Goal: Information Seeking & Learning: Learn about a topic

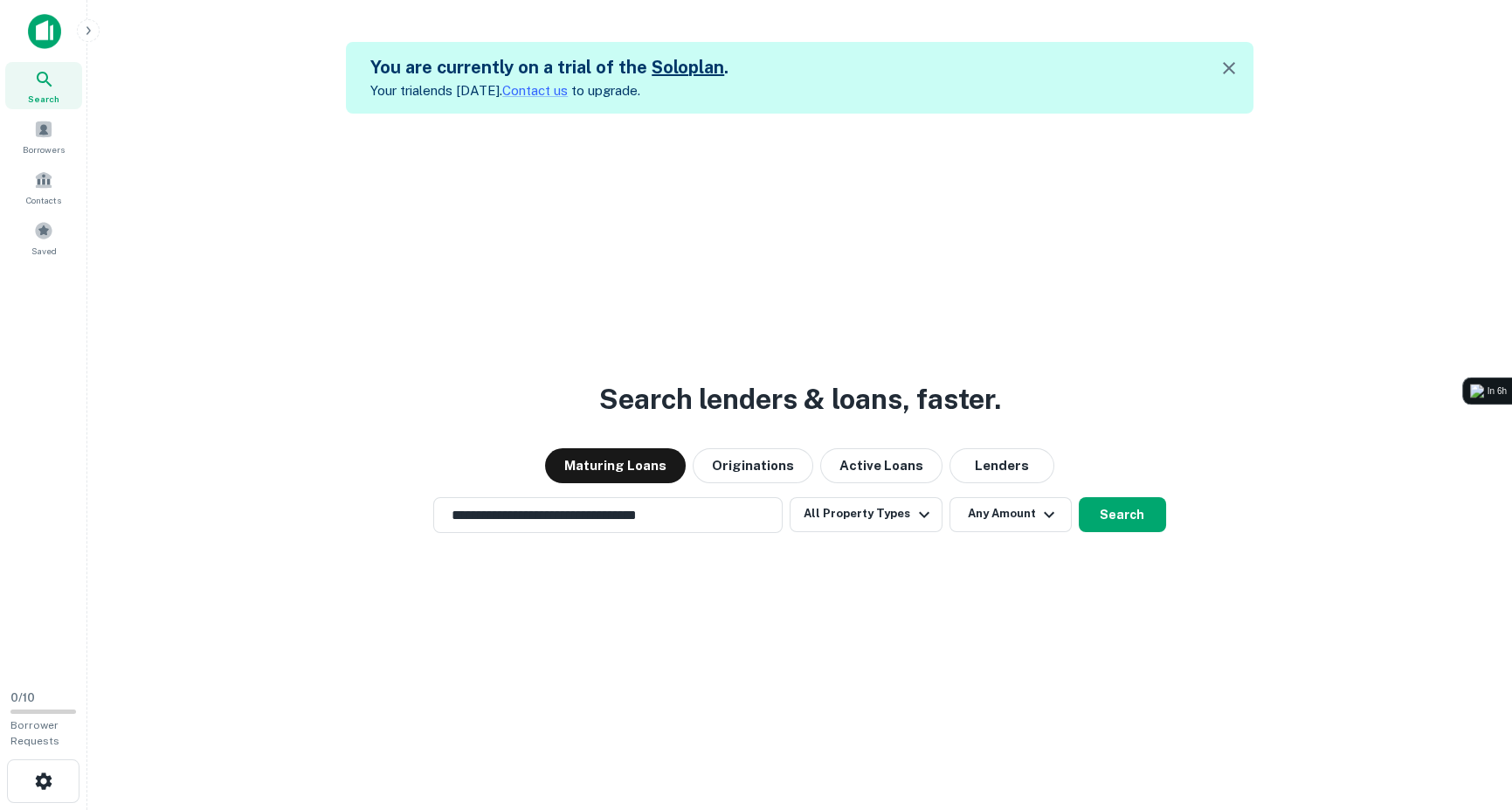
click at [1119, 497] on div "**********" at bounding box center [799, 514] width 1396 height 35
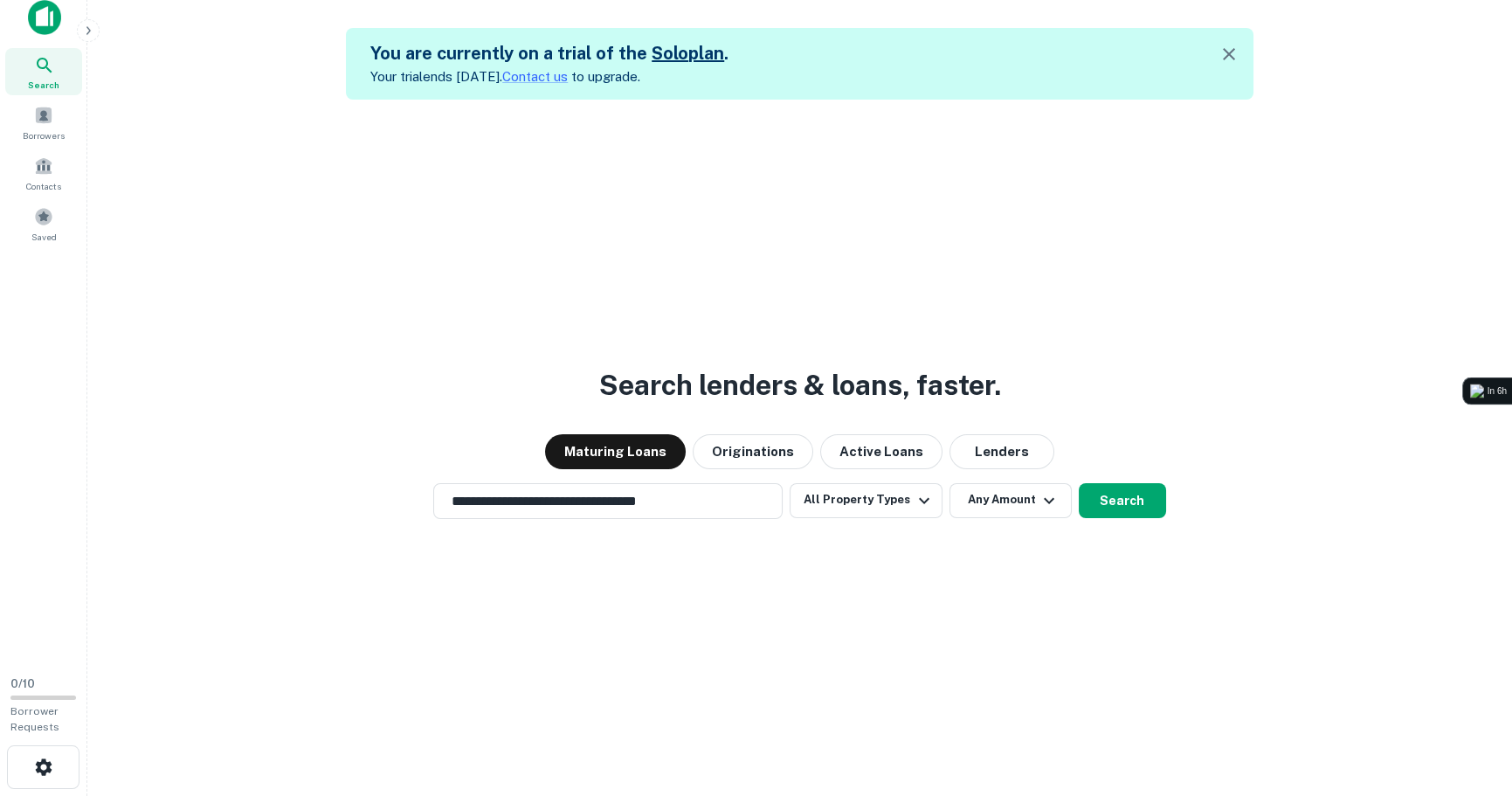
scroll to position [27, 0]
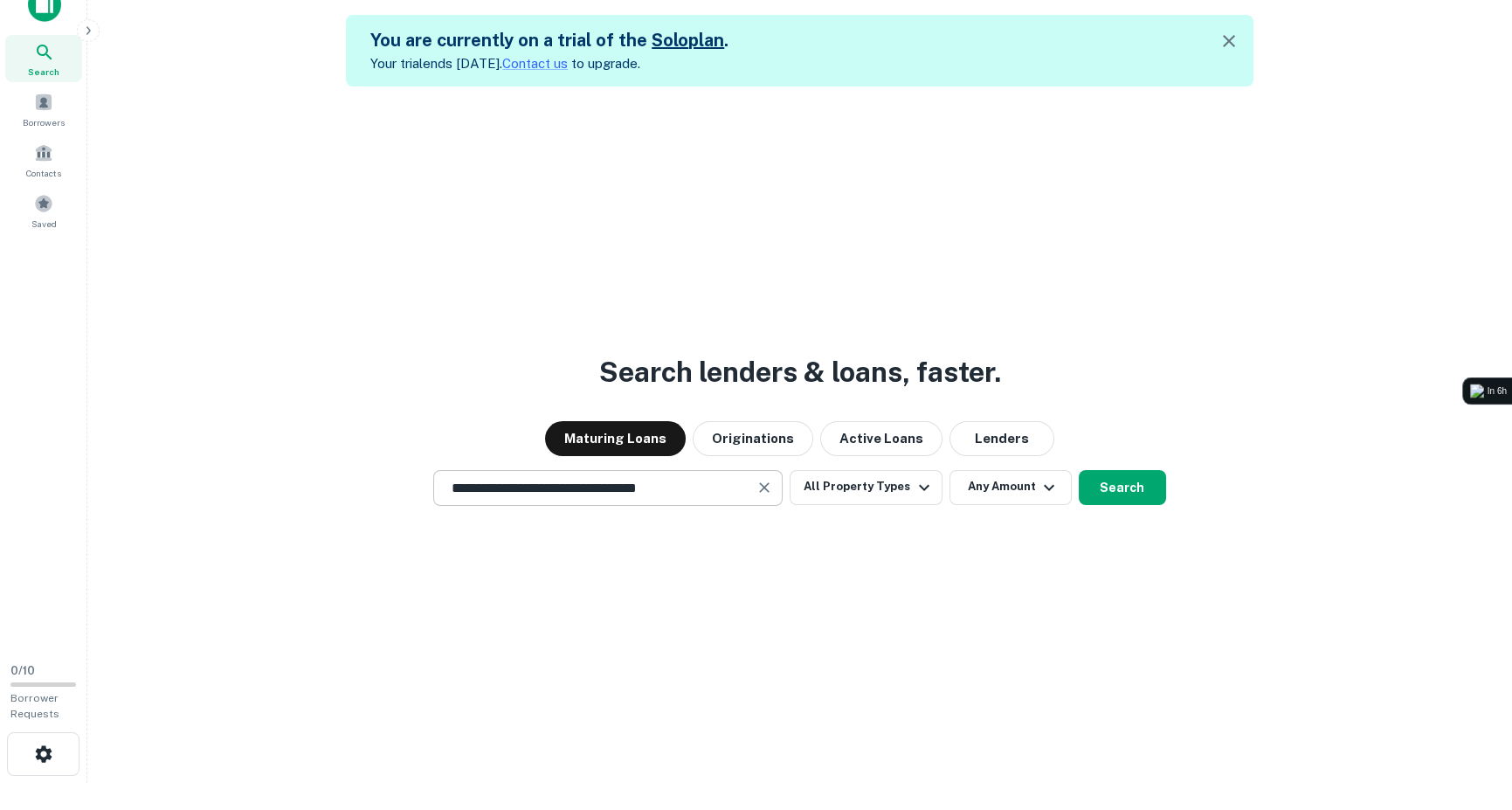
click at [767, 487] on icon "Clear" at bounding box center [766, 488] width 11 height 11
click at [701, 493] on input "text" at bounding box center [608, 488] width 334 height 20
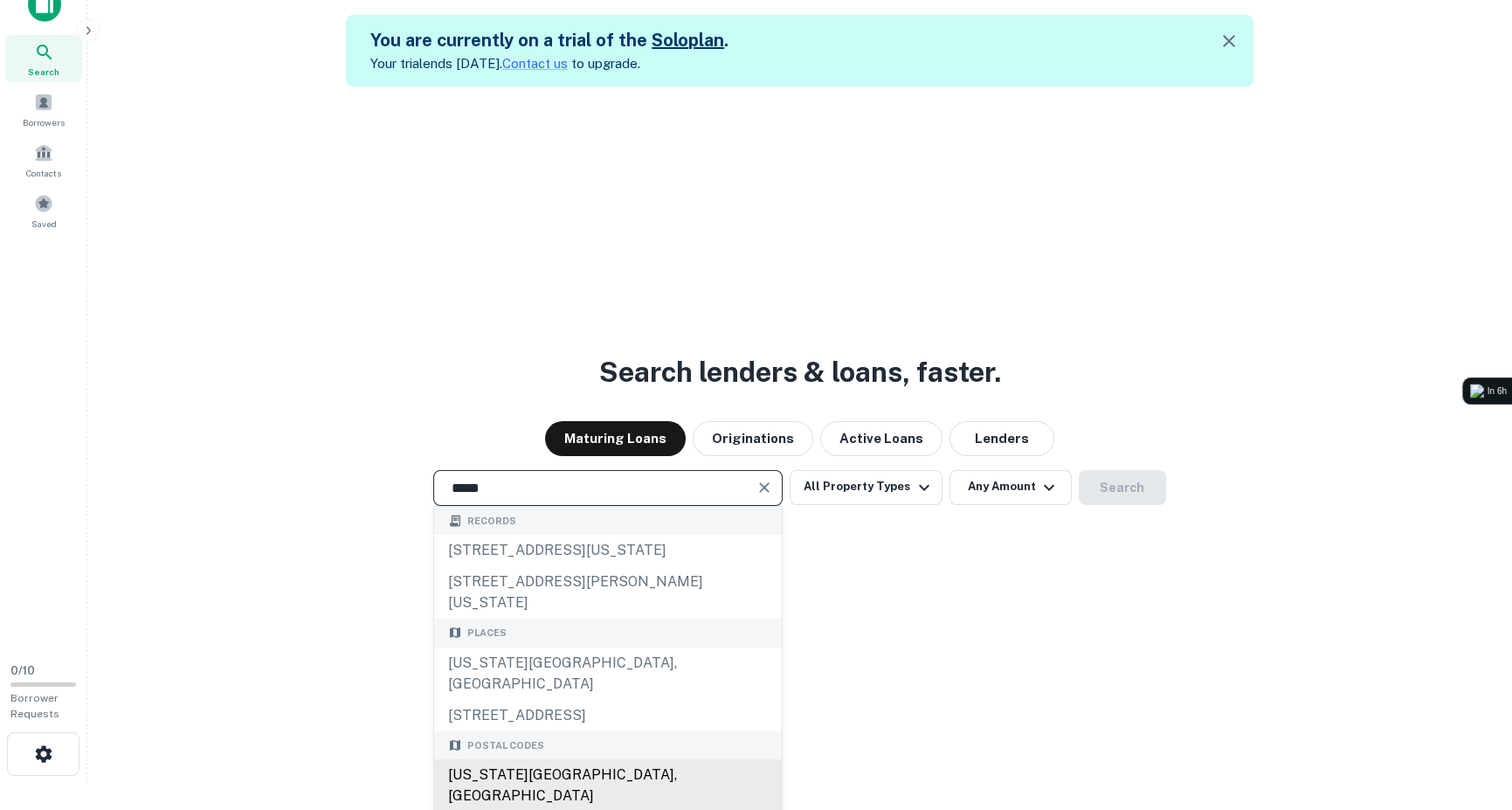
click at [492, 759] on div "[US_STATE][GEOGRAPHIC_DATA], [GEOGRAPHIC_DATA]" at bounding box center [608, 785] width 348 height 53
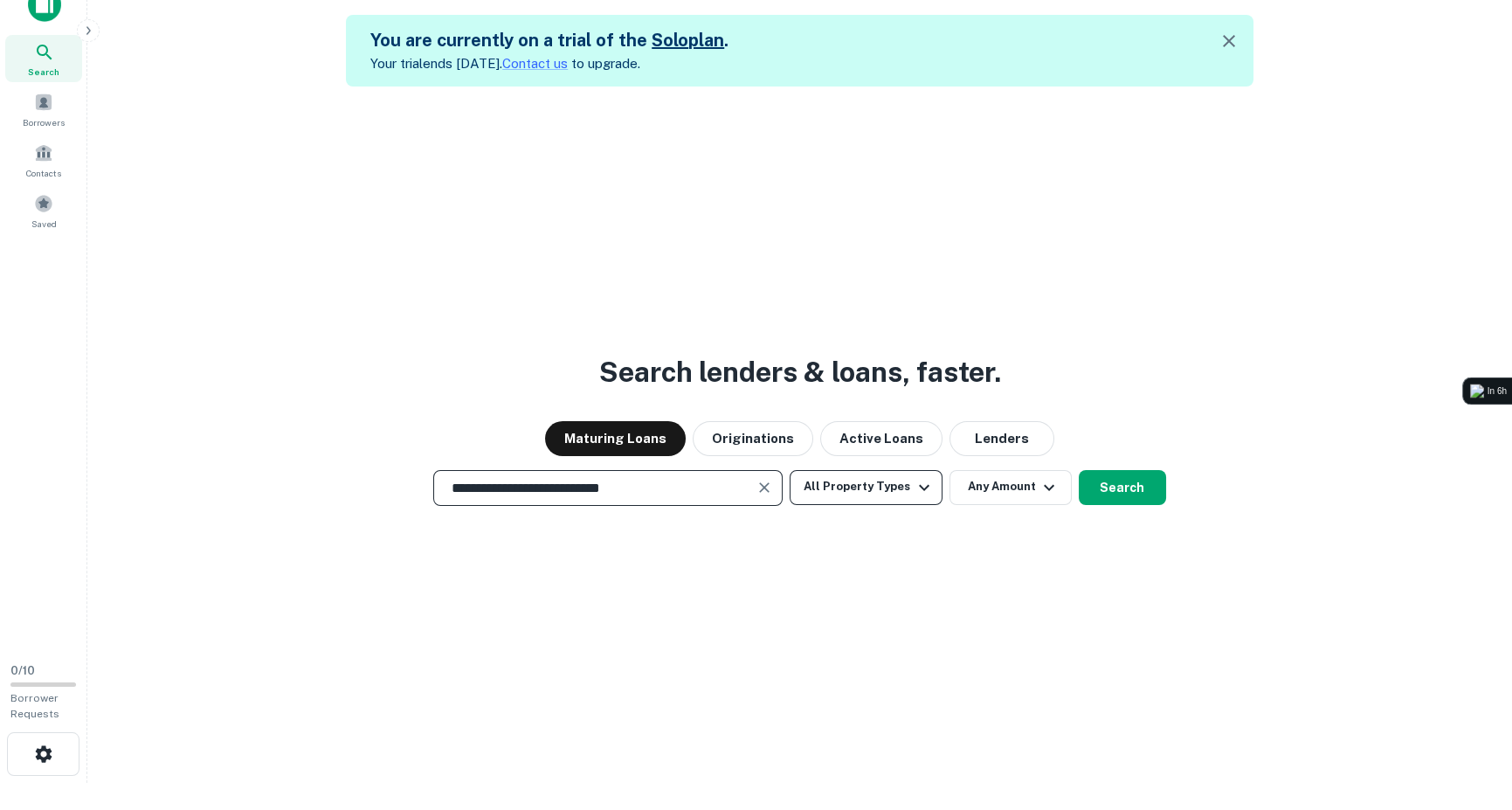
type input "**********"
click at [903, 474] on button "All Property Types" at bounding box center [865, 487] width 152 height 35
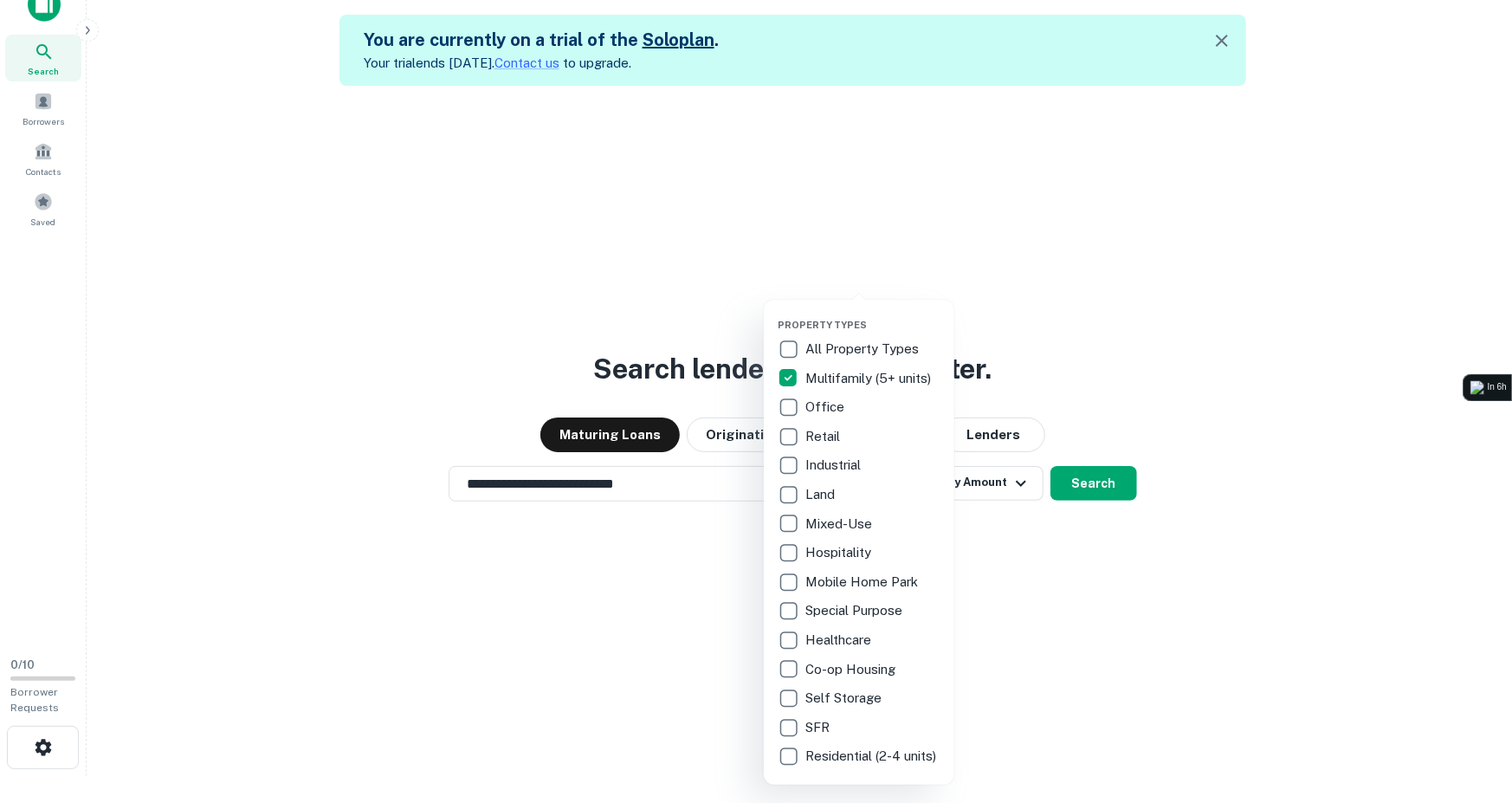
click at [997, 596] on div at bounding box center [756, 402] width 1512 height 803
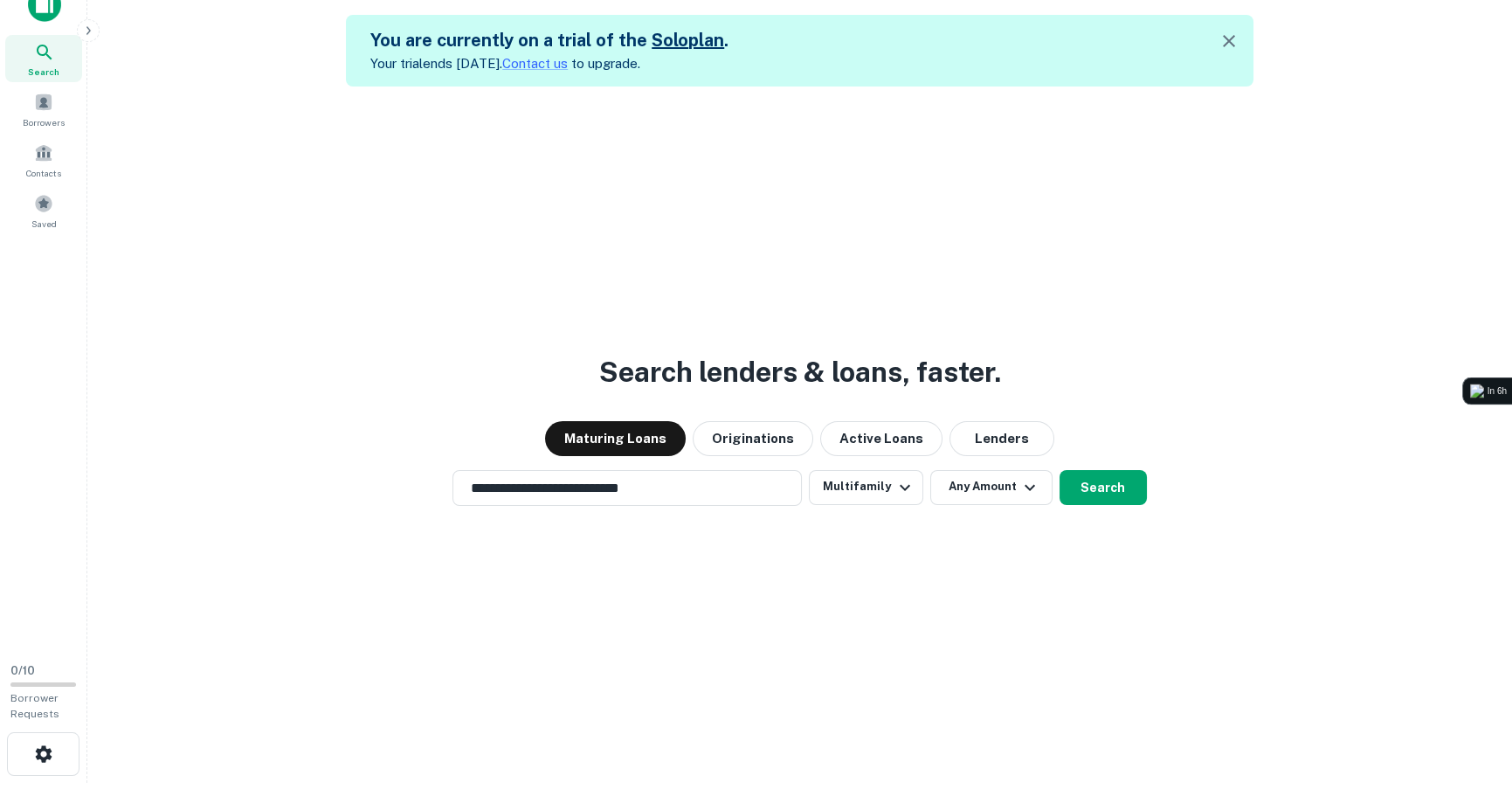
click at [1085, 484] on button "Search" at bounding box center [1103, 487] width 87 height 35
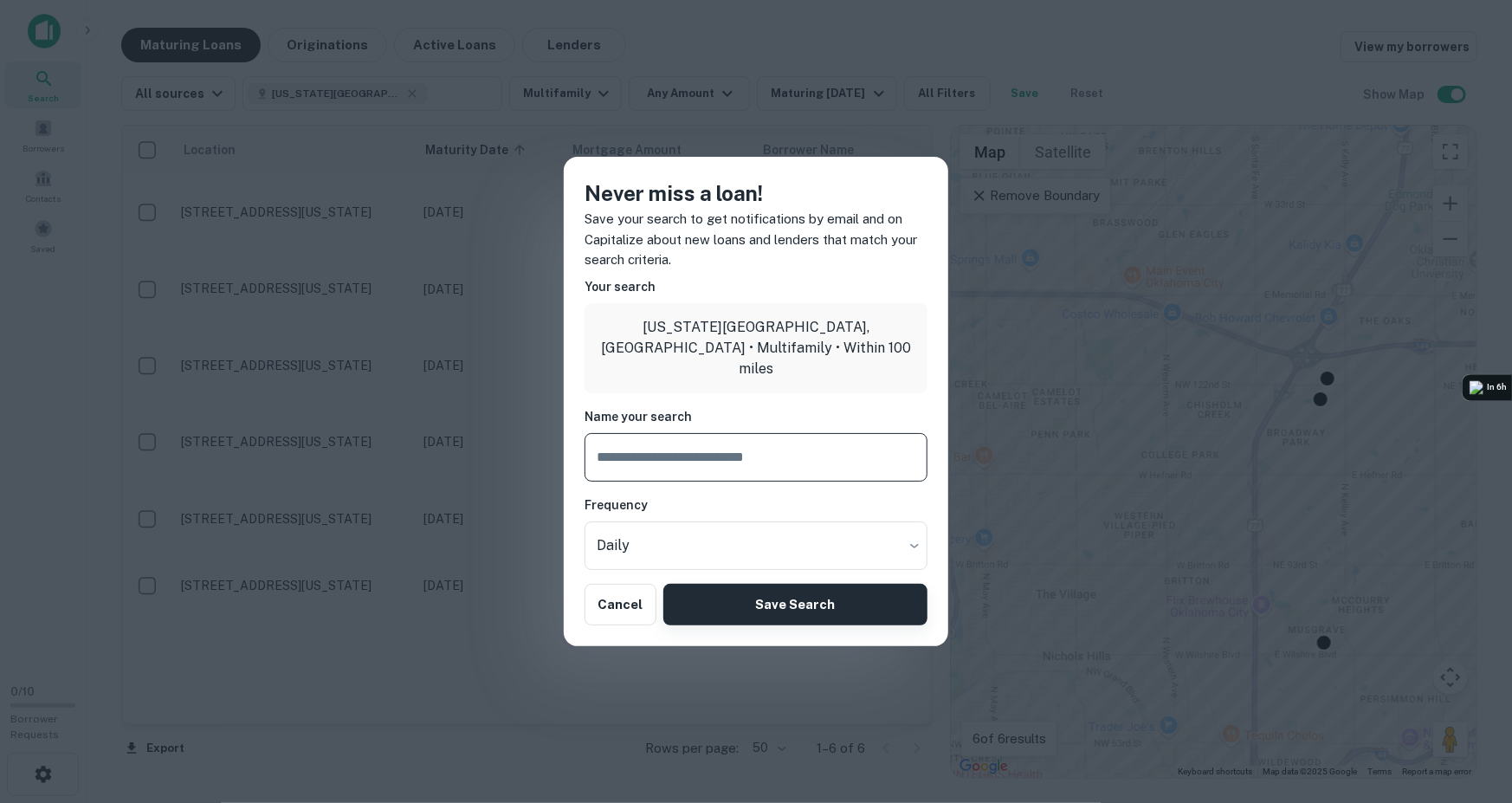
click at [628, 605] on button "Cancel" at bounding box center [621, 605] width 72 height 42
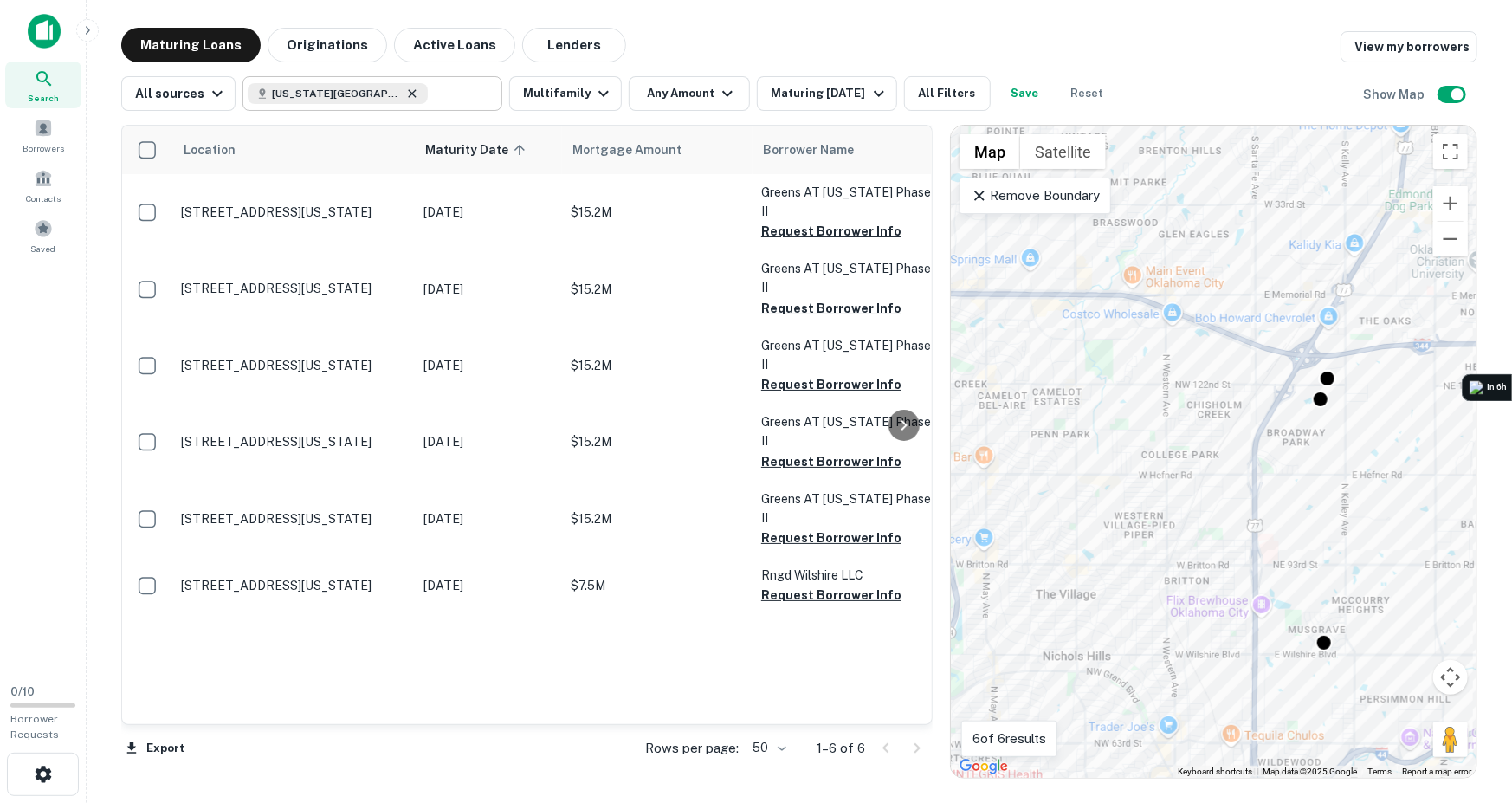
click at [408, 90] on icon at bounding box center [412, 93] width 14 height 14
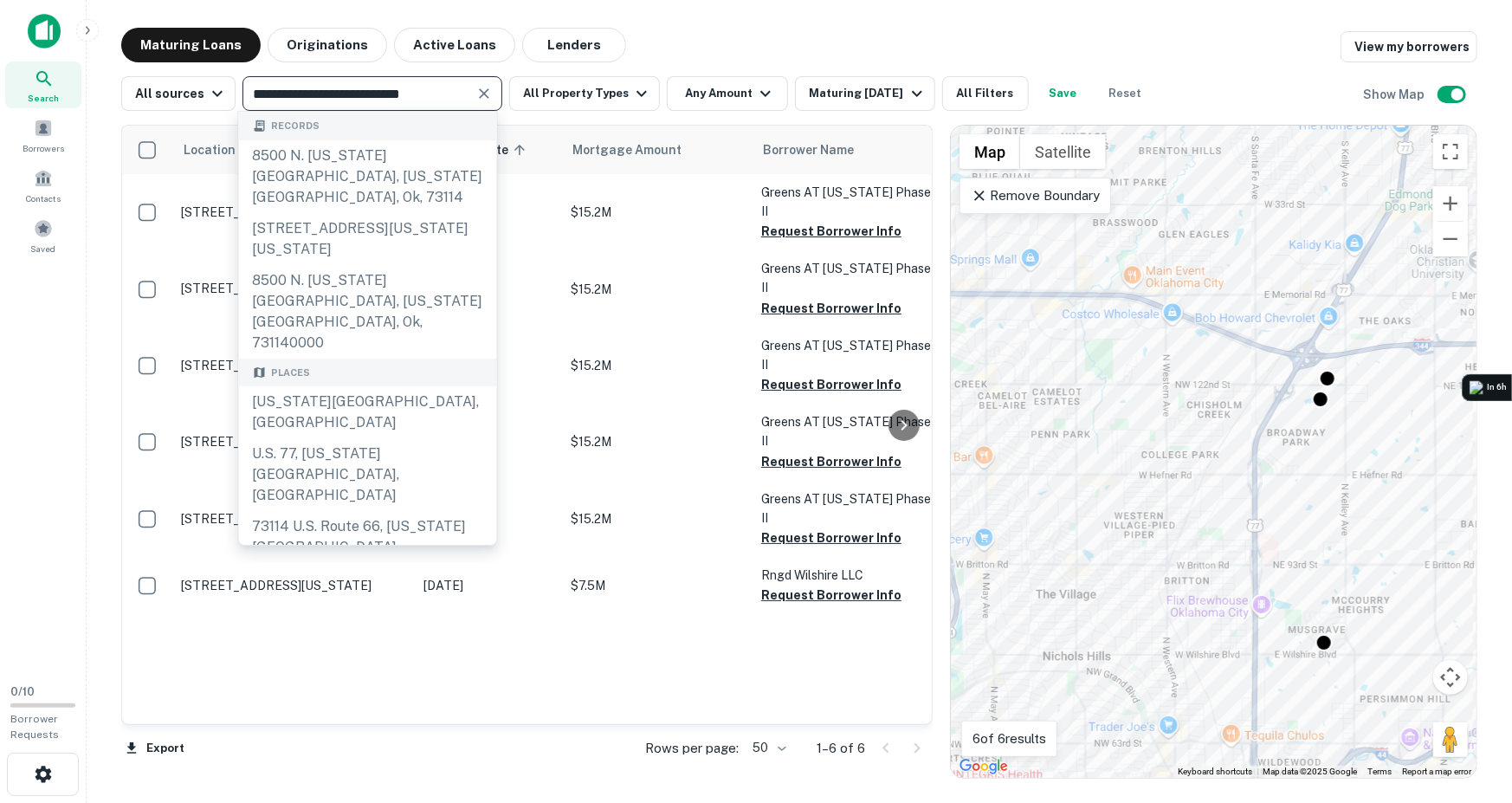
drag, startPoint x: 459, startPoint y: 88, endPoint x: 367, endPoint y: 100, distance: 92.8
click at [367, 100] on input "**********" at bounding box center [357, 93] width 221 height 24
type input "**********"
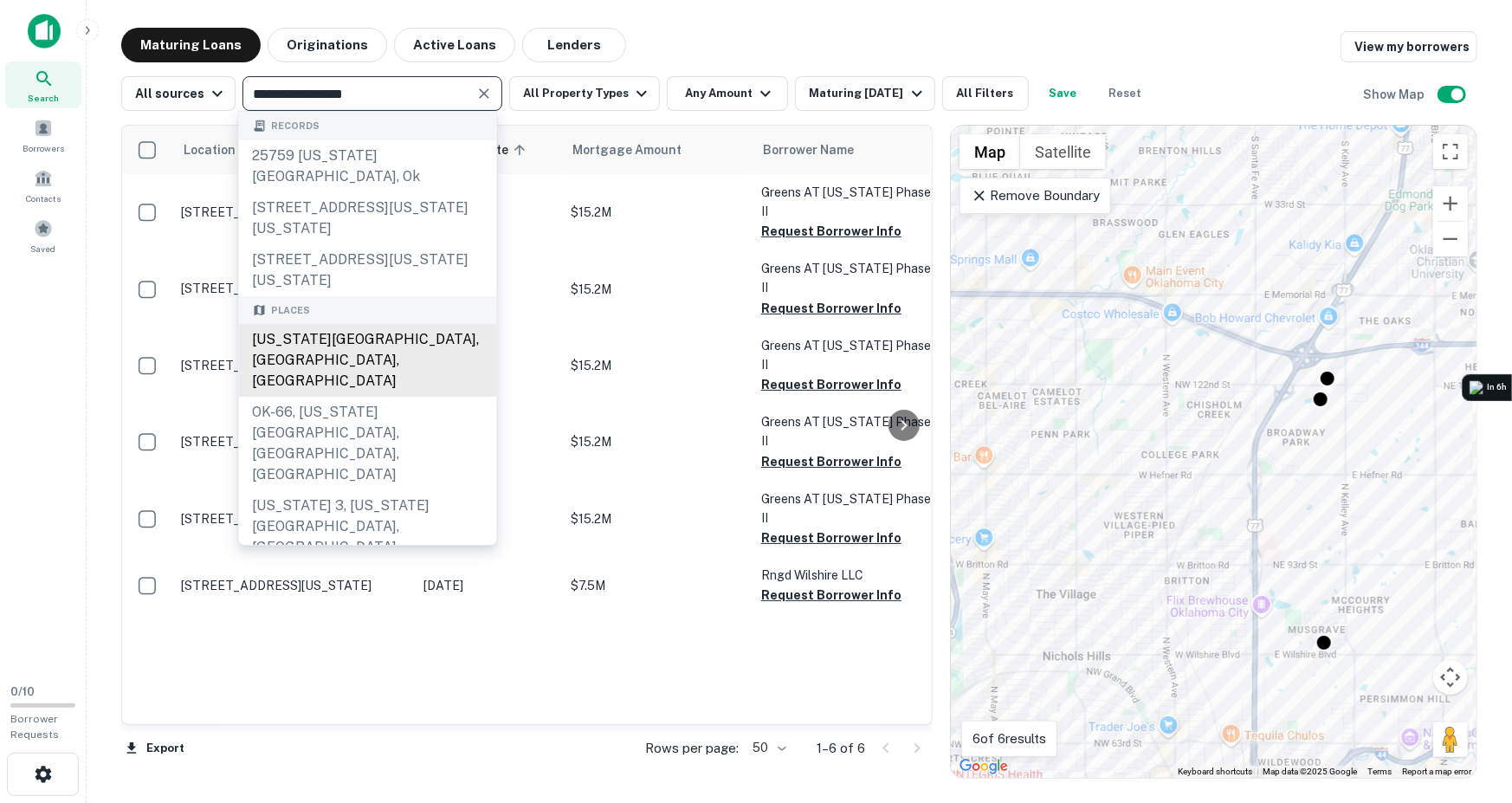
click at [336, 324] on div "[US_STATE][GEOGRAPHIC_DATA], [GEOGRAPHIC_DATA], [GEOGRAPHIC_DATA]" at bounding box center [368, 360] width 258 height 73
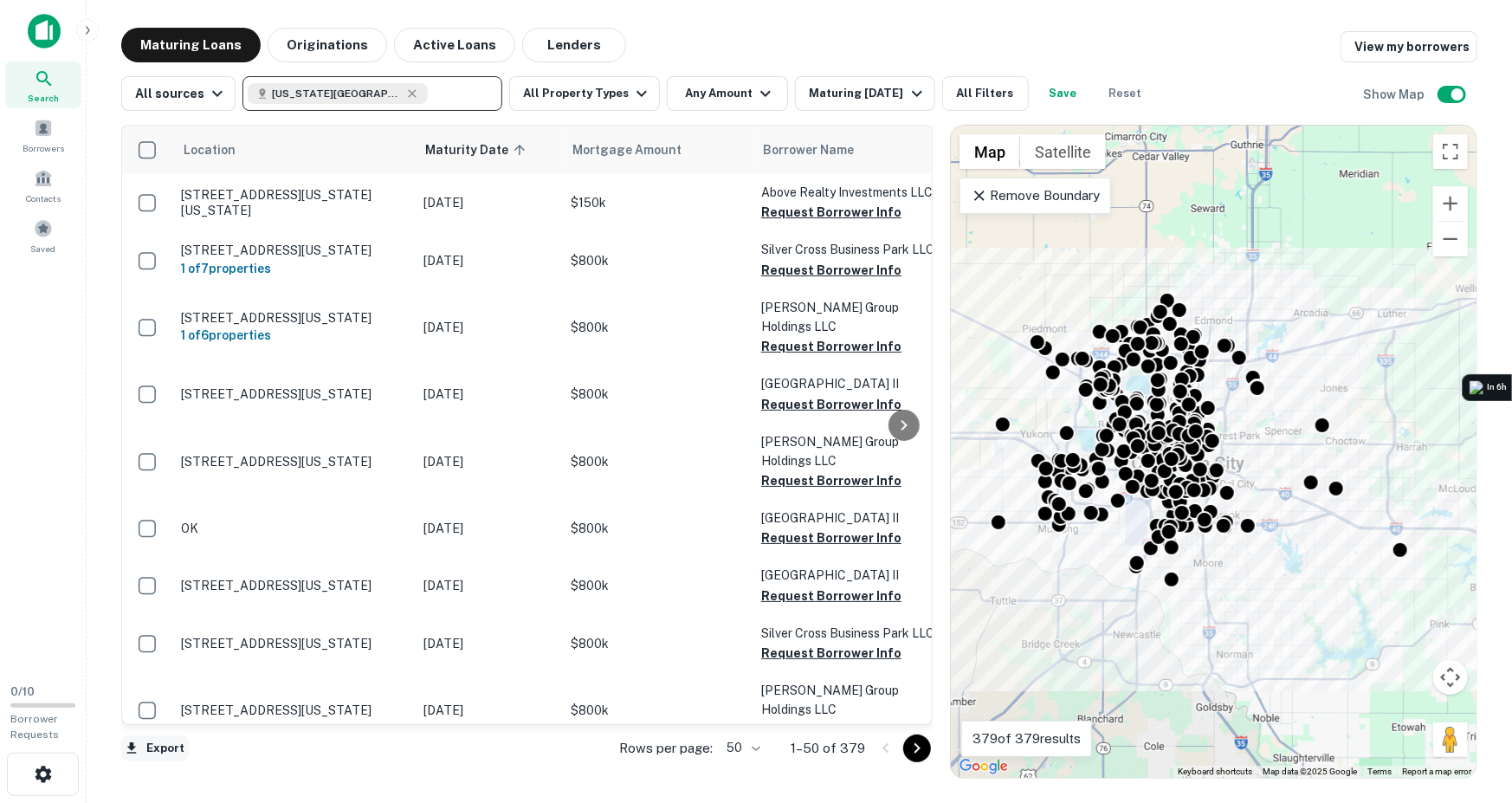
click at [161, 743] on button "Export" at bounding box center [154, 748] width 68 height 26
click at [551, 88] on div at bounding box center [756, 402] width 1512 height 803
click at [563, 92] on button "All Property Types" at bounding box center [584, 93] width 151 height 34
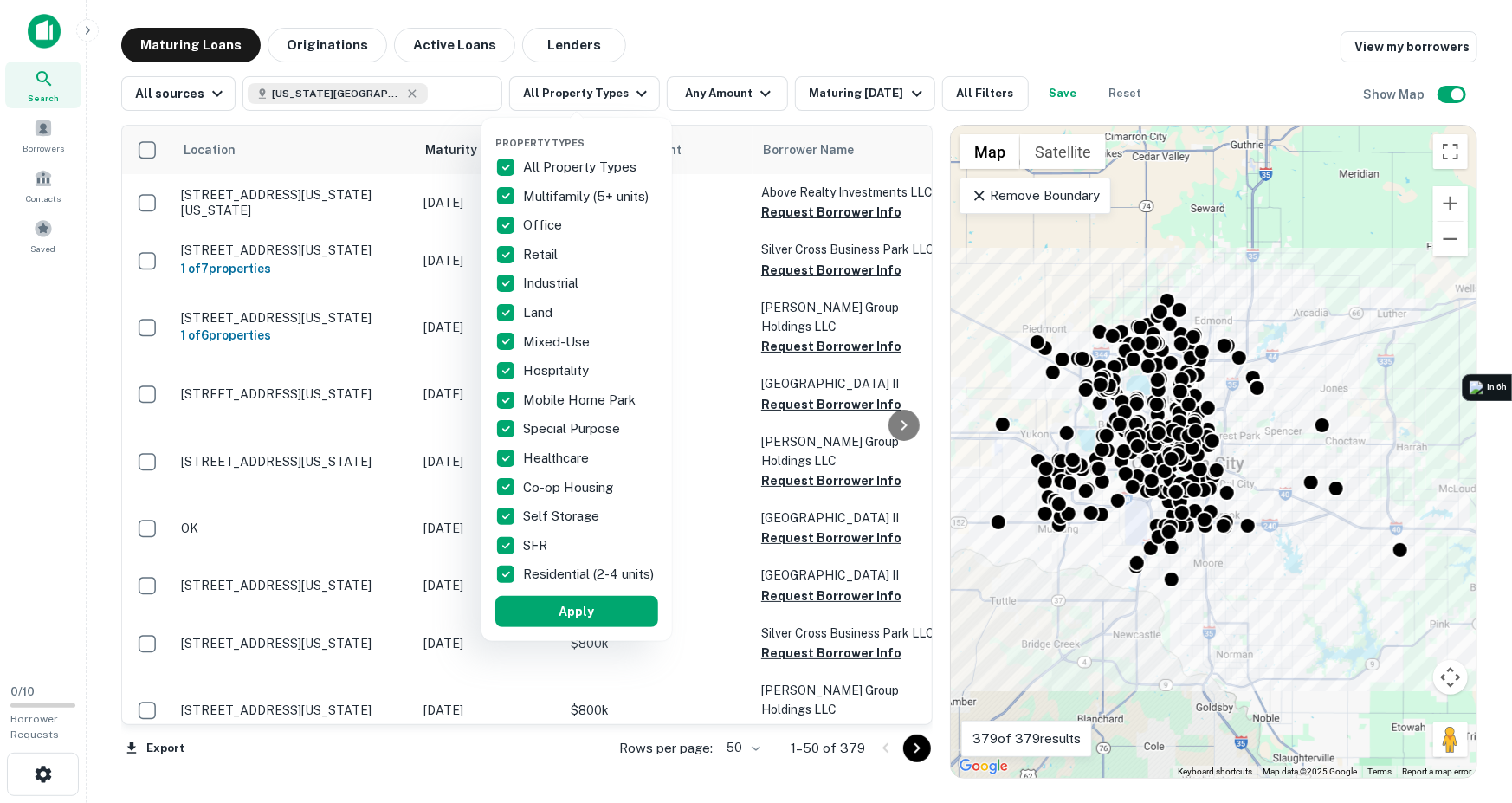
click at [538, 163] on p "All Property Types" at bounding box center [582, 167] width 117 height 21
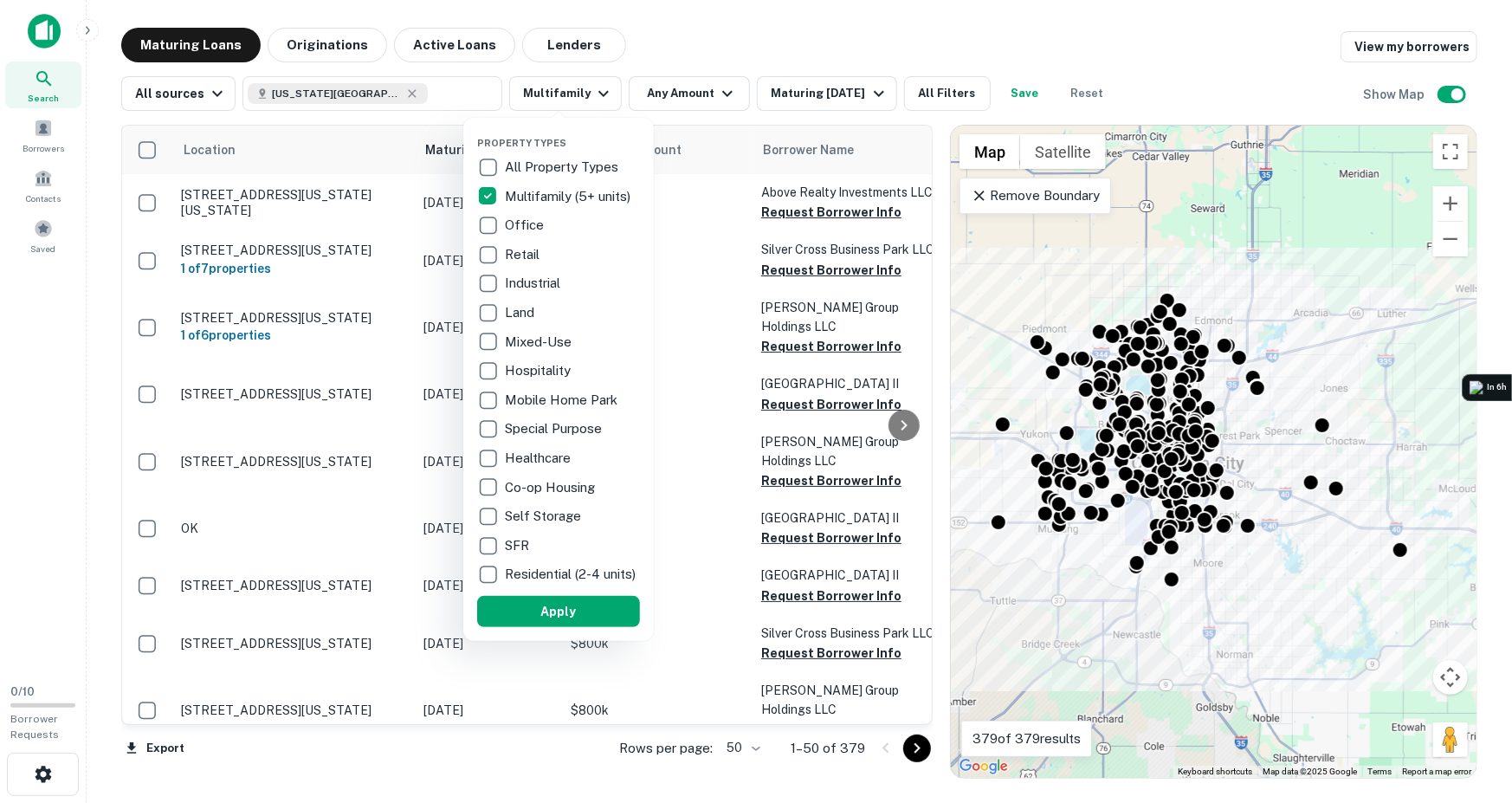
click at [682, 89] on div at bounding box center [756, 402] width 1512 height 803
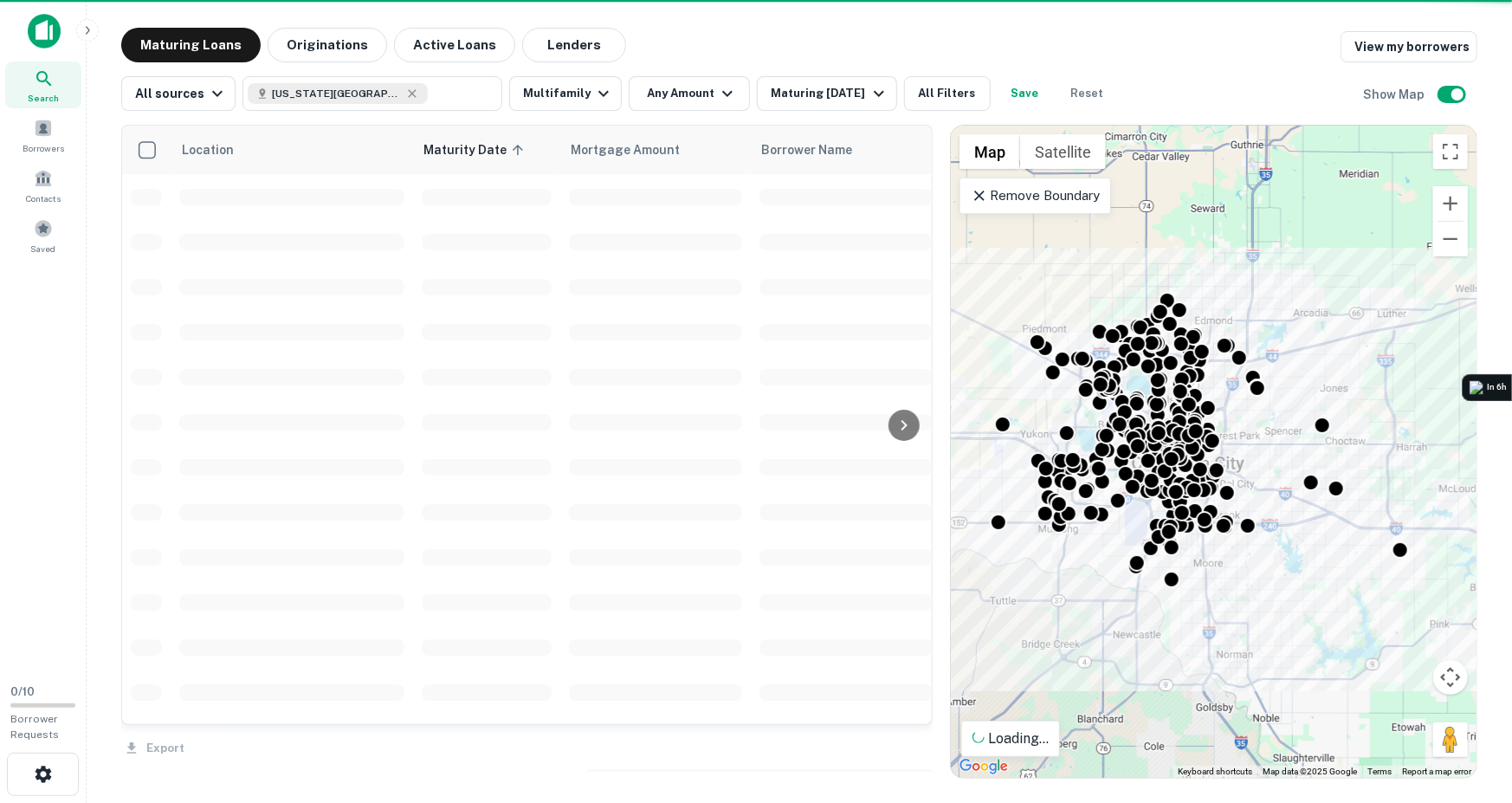
click at [702, 96] on div at bounding box center [756, 402] width 1512 height 803
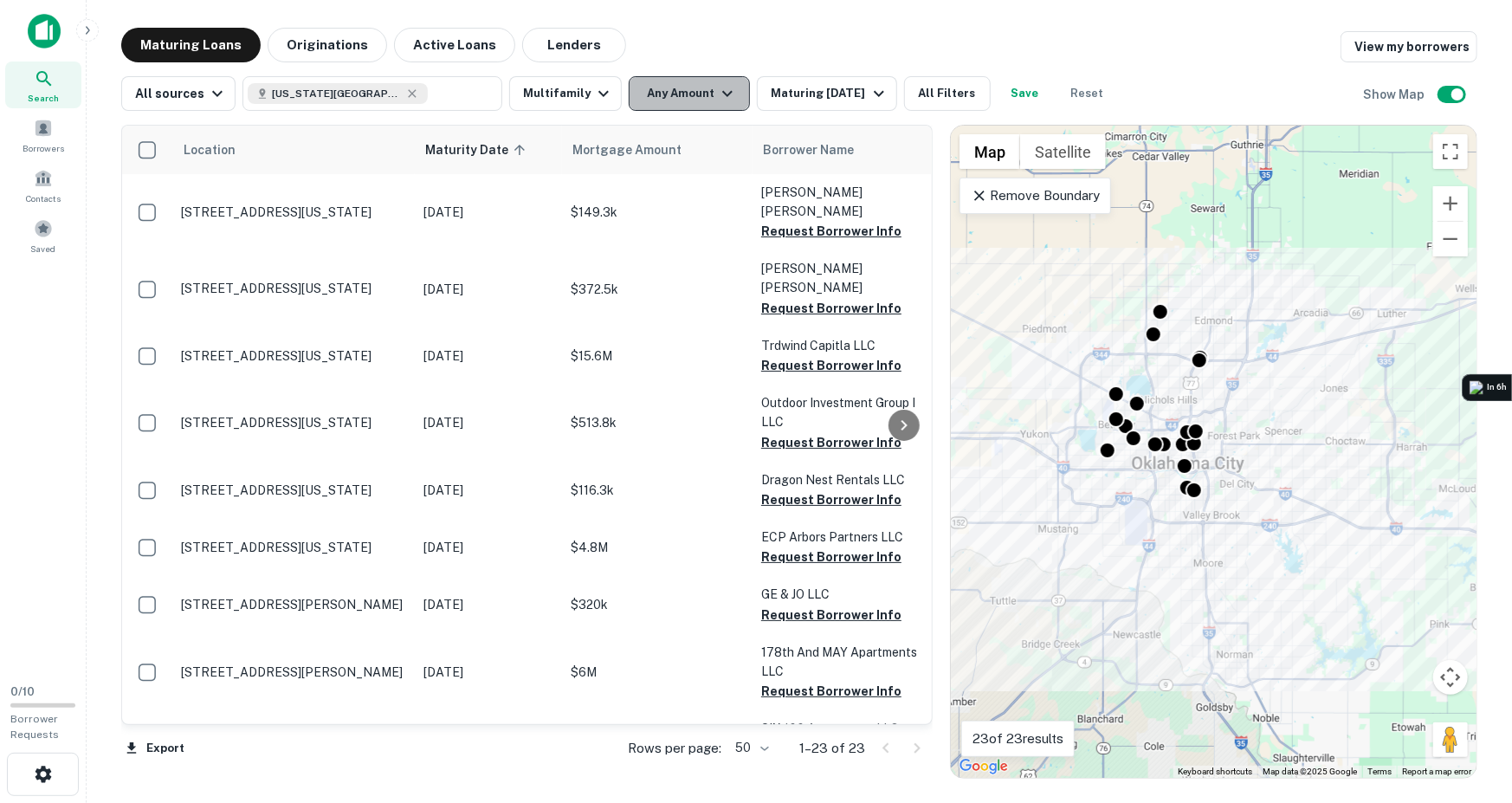
click at [718, 85] on icon "button" at bounding box center [728, 93] width 21 height 21
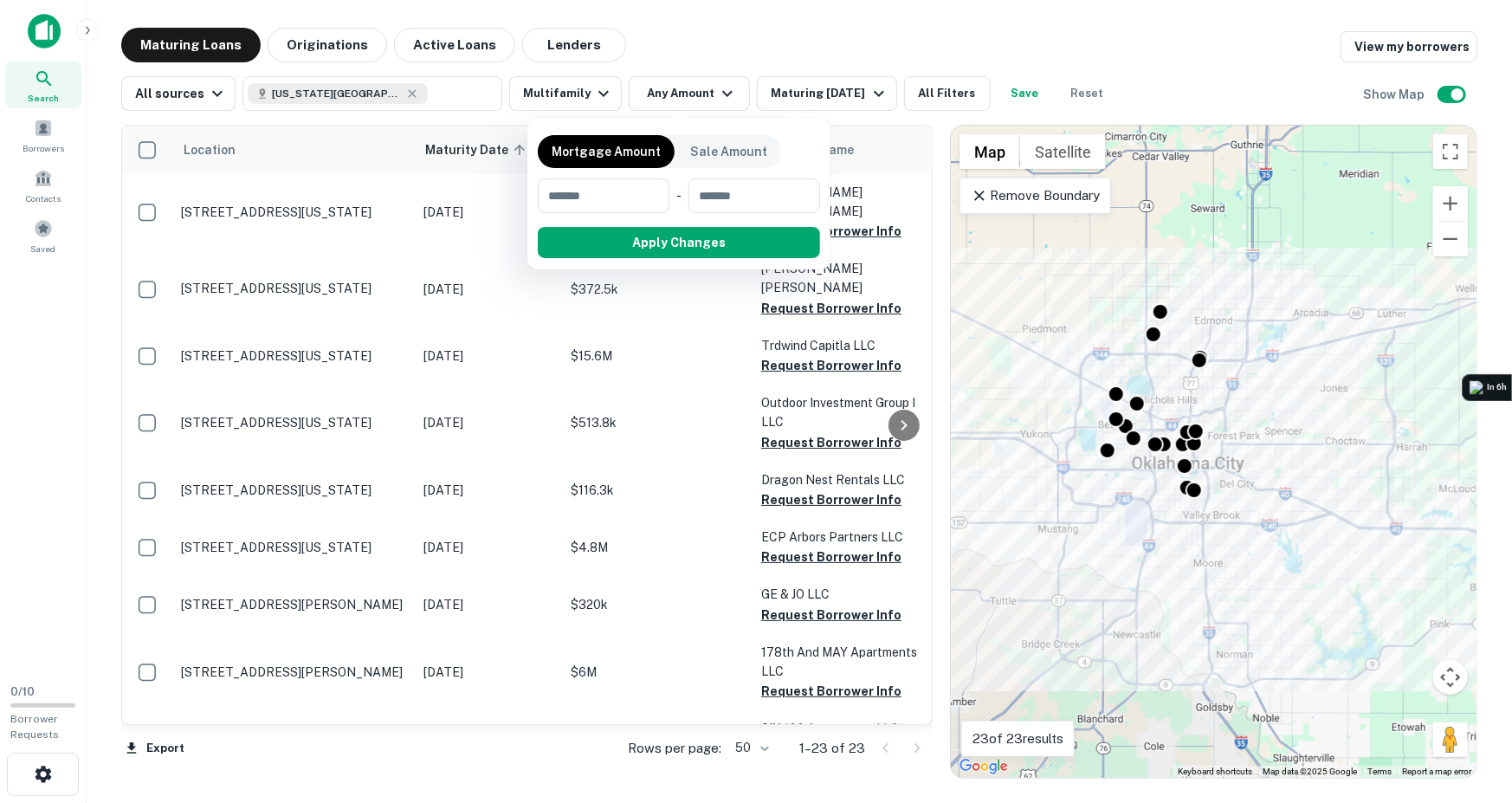
click at [714, 33] on div at bounding box center [756, 402] width 1512 height 803
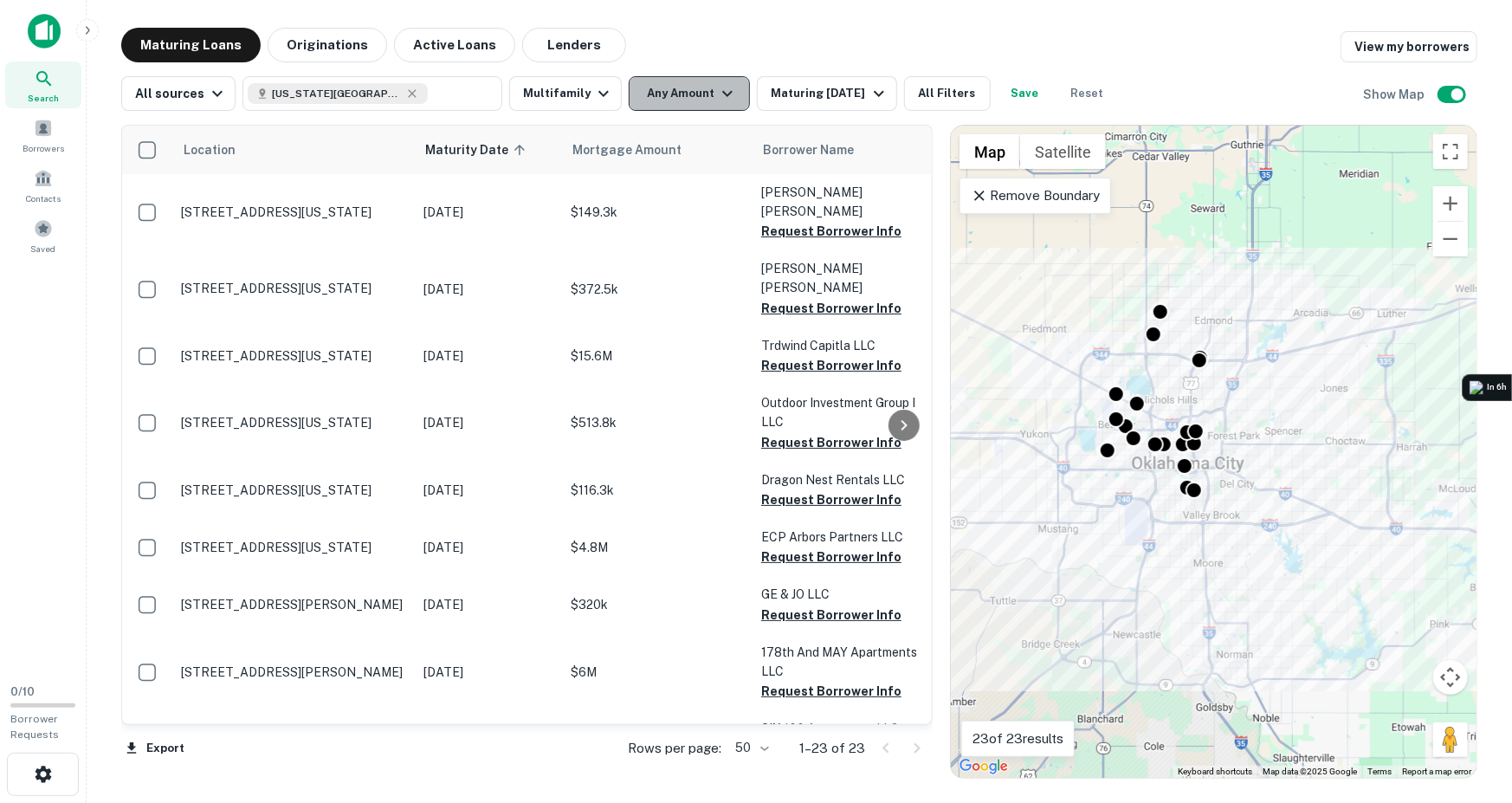
click at [647, 96] on button "Any Amount" at bounding box center [690, 93] width 121 height 34
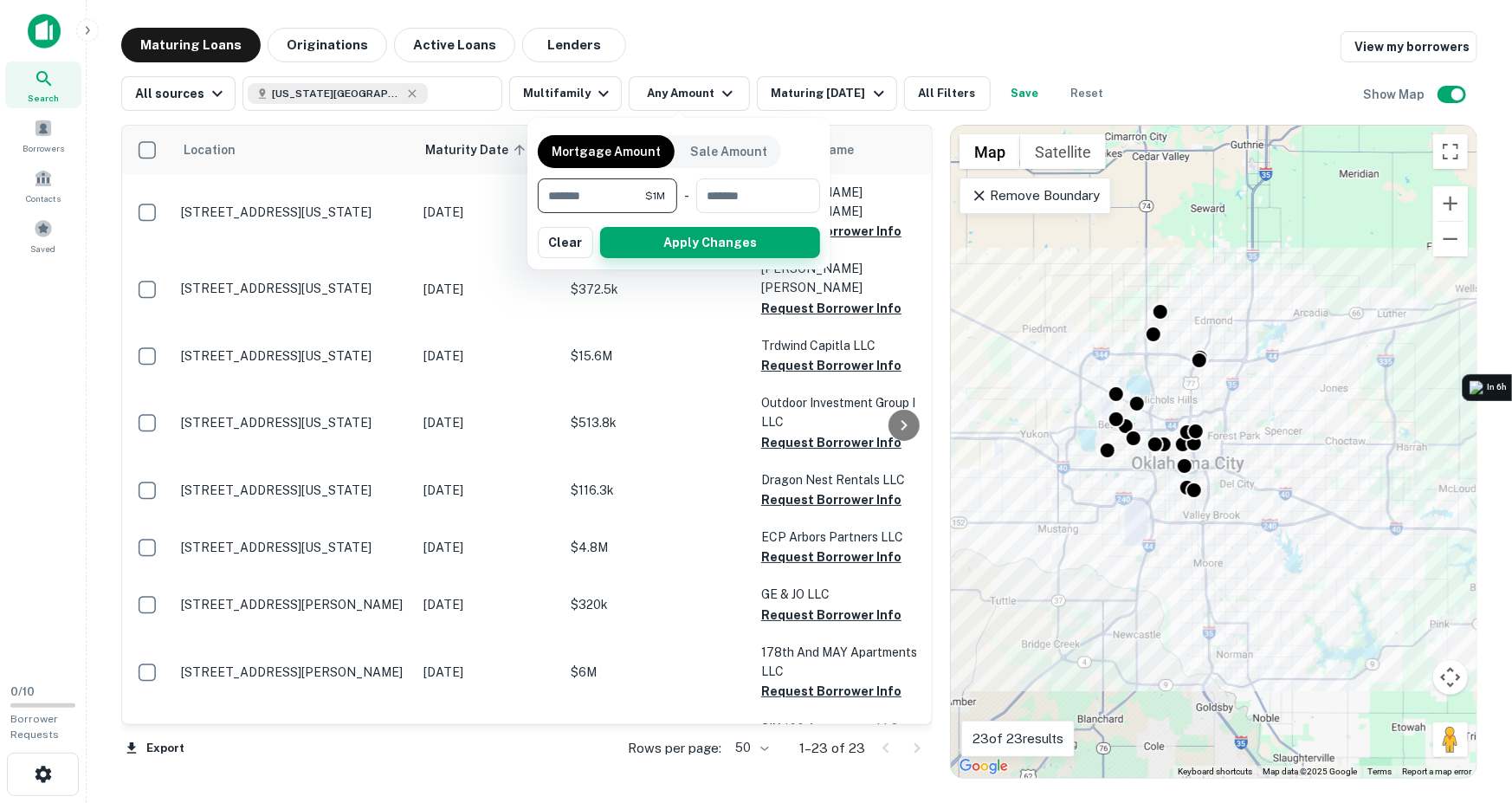
type input "*******"
click at [670, 243] on button "Apply Changes" at bounding box center [710, 242] width 220 height 32
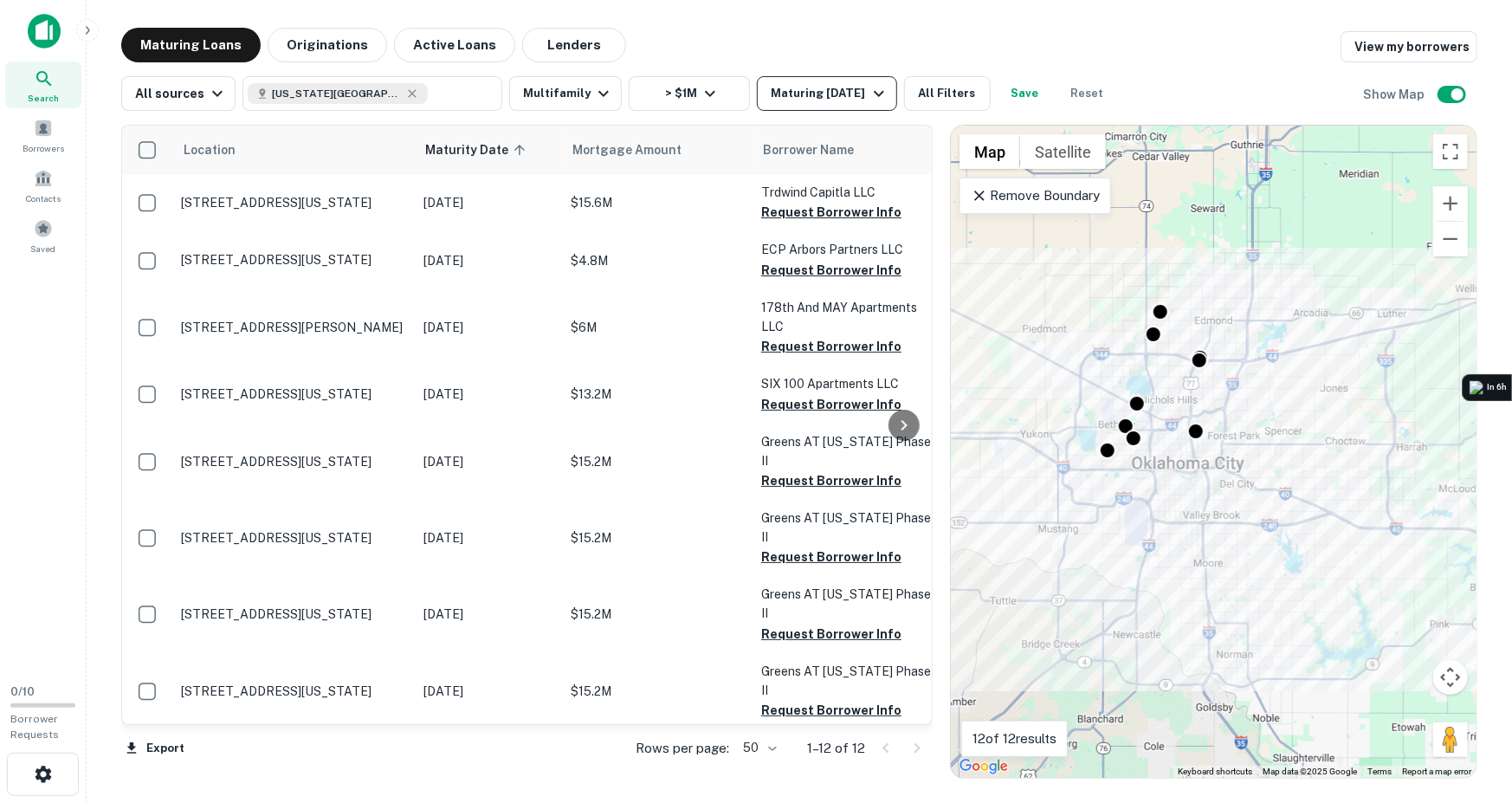
click at [855, 93] on div "Maturing [DATE]" at bounding box center [830, 93] width 118 height 21
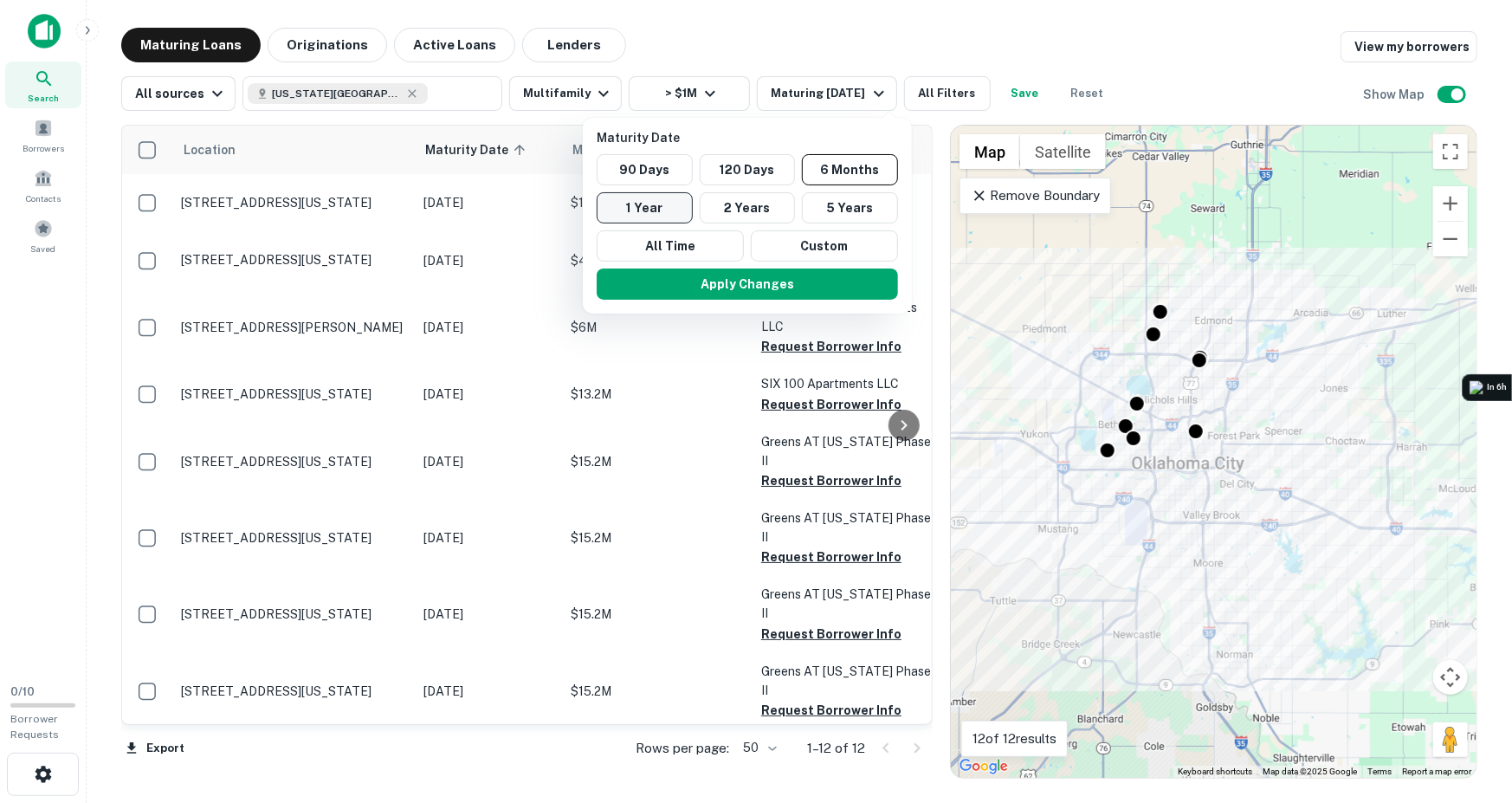
click at [649, 211] on button "1 Year" at bounding box center [645, 208] width 97 height 32
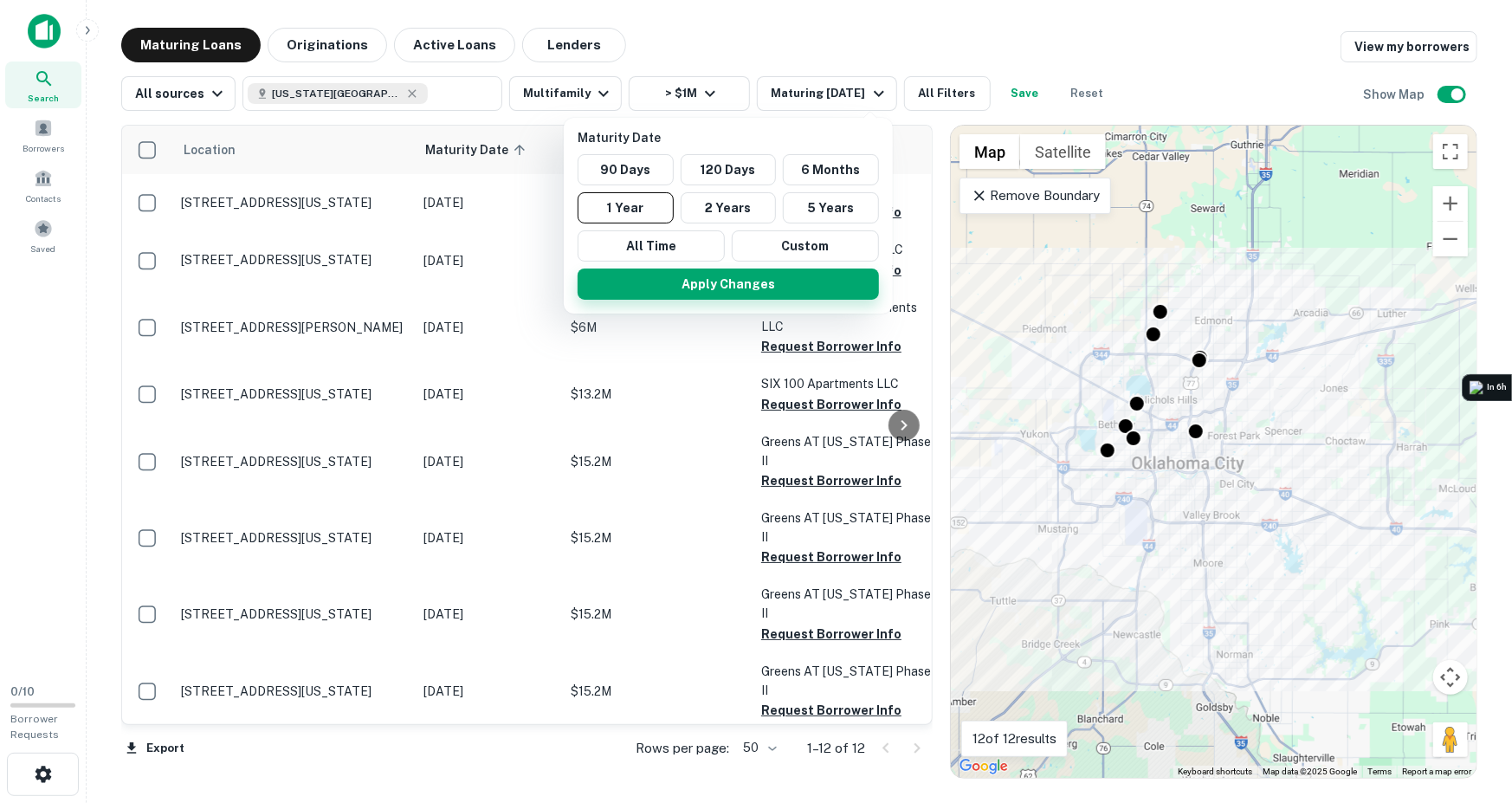
click at [719, 282] on button "Apply Changes" at bounding box center [728, 283] width 301 height 32
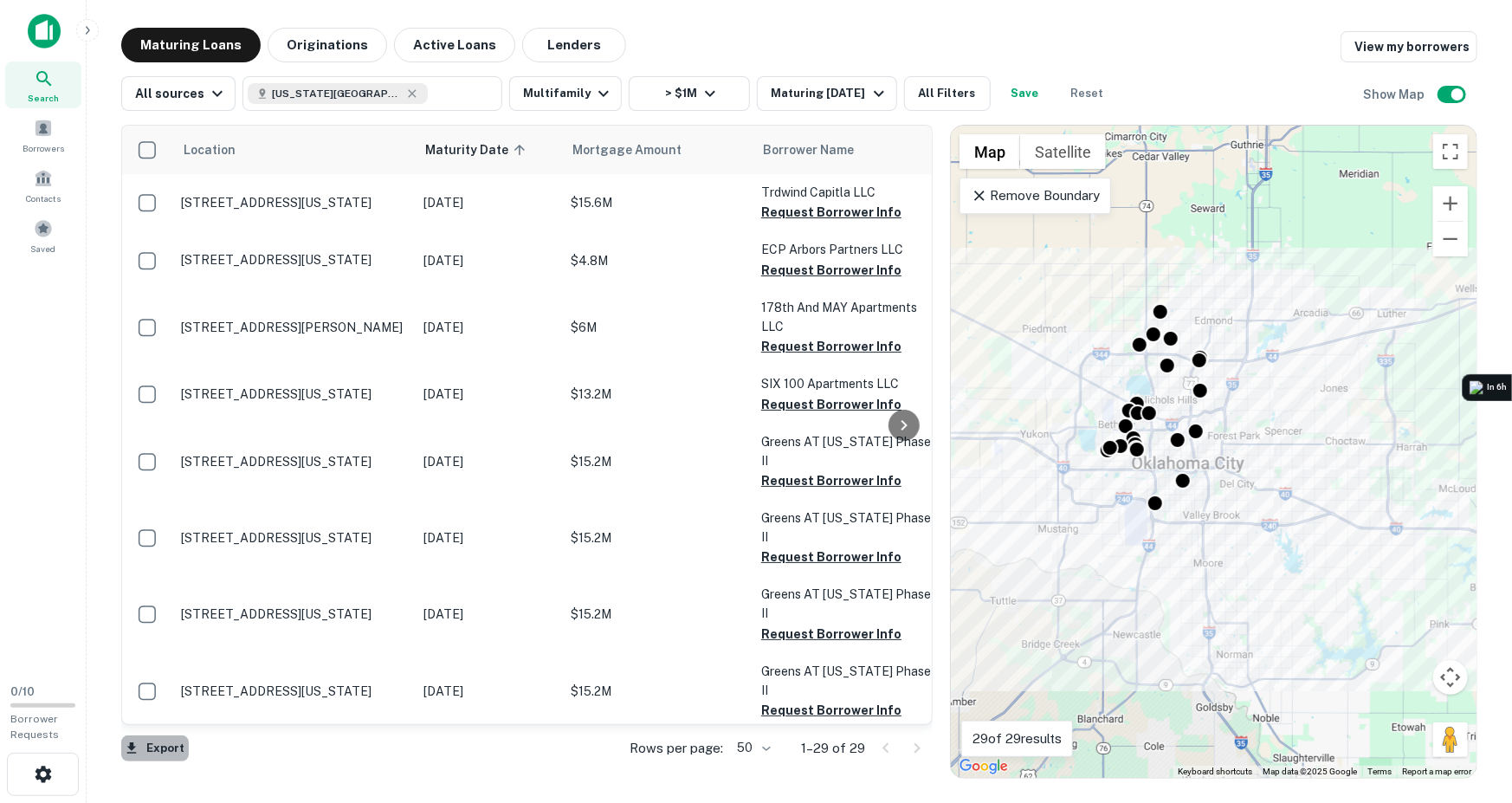
click at [156, 749] on button "Export" at bounding box center [154, 748] width 68 height 26
click at [213, 754] on li "Export as Excel (.xlsx)" at bounding box center [218, 766] width 196 height 32
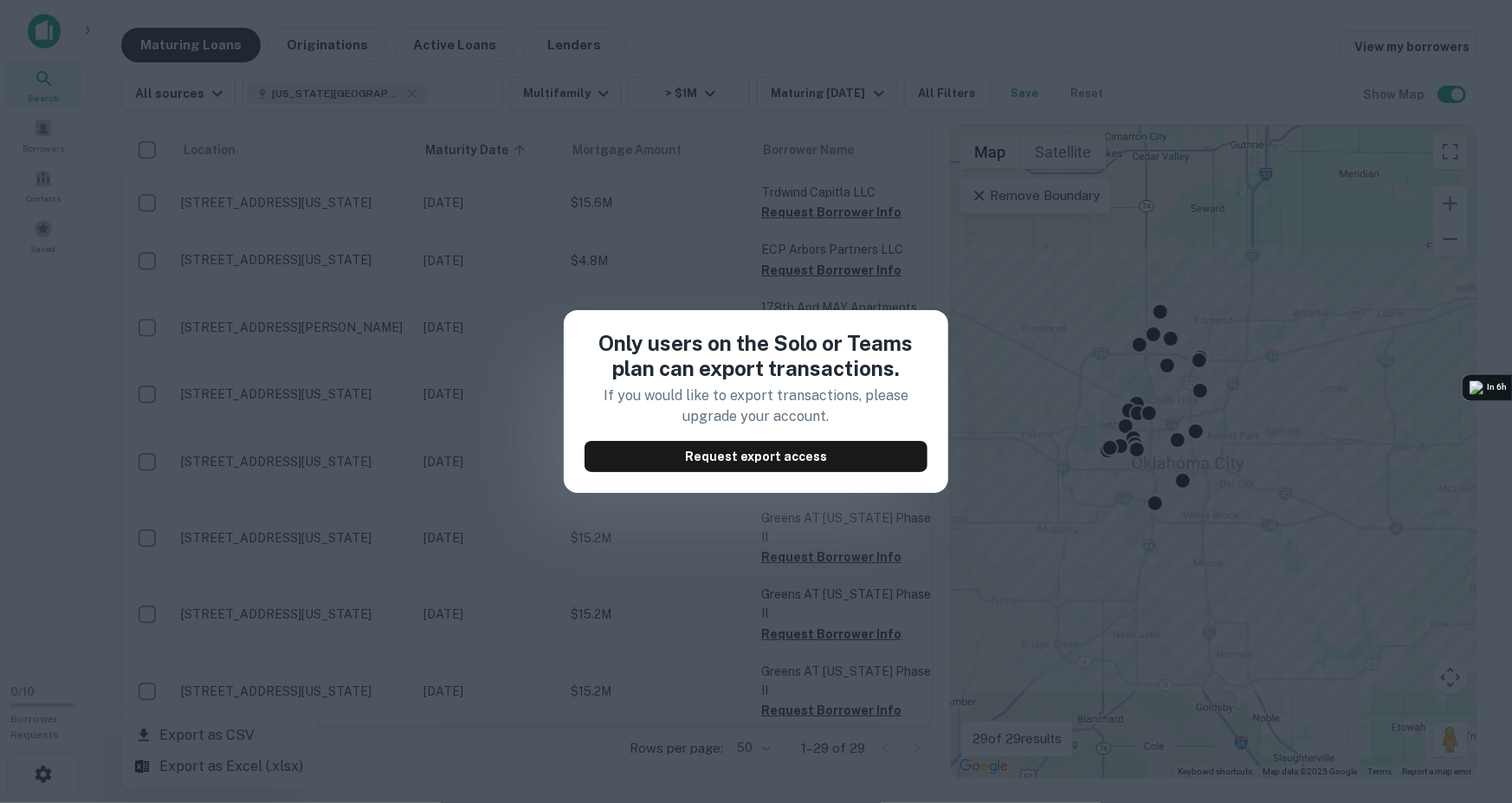
click at [392, 573] on div "Only users on the Solo or Teams plan can export transactions. If you would like…" at bounding box center [756, 402] width 1512 height 803
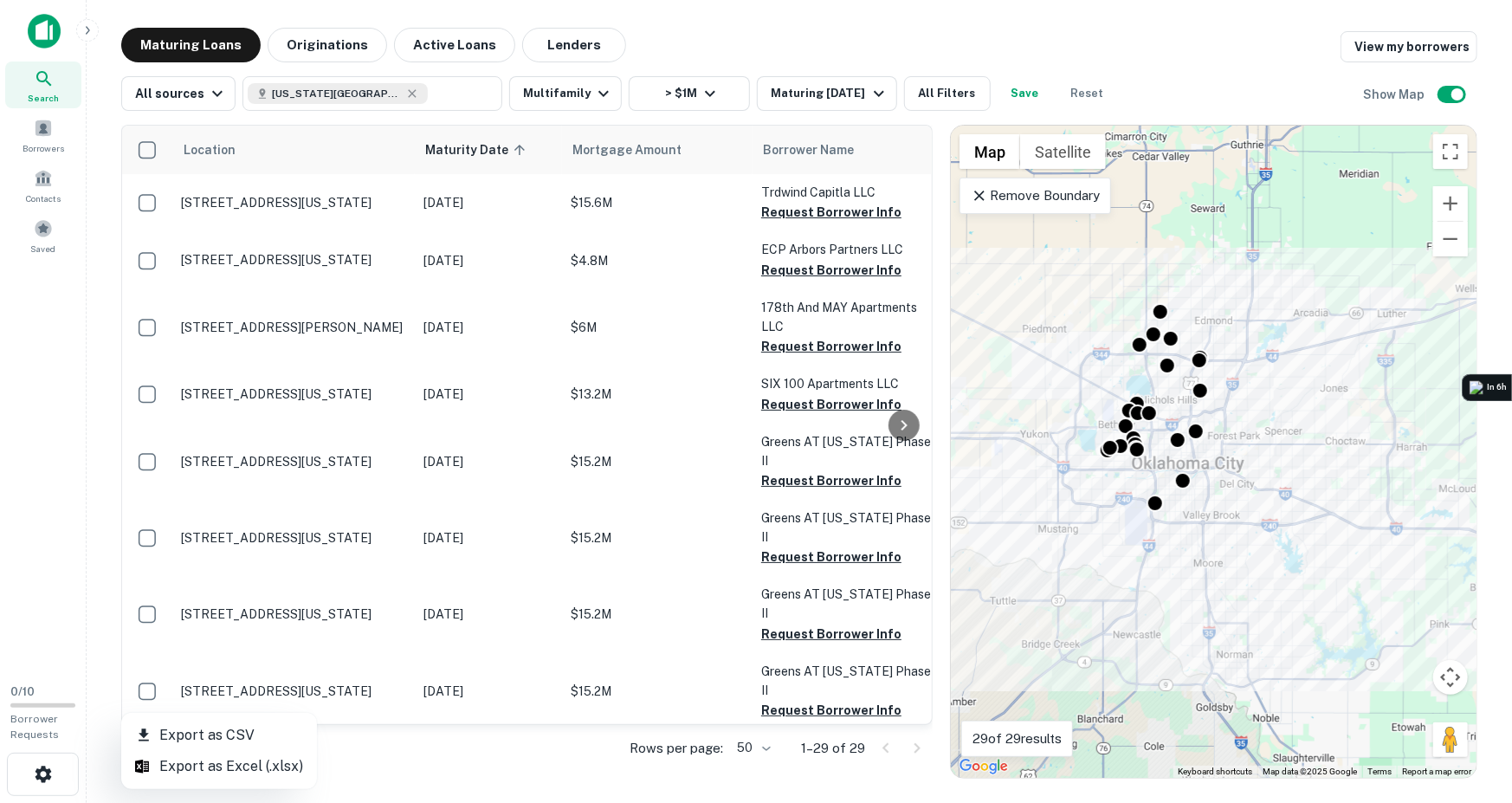
click at [162, 727] on li "Export as CSV" at bounding box center [218, 734] width 196 height 32
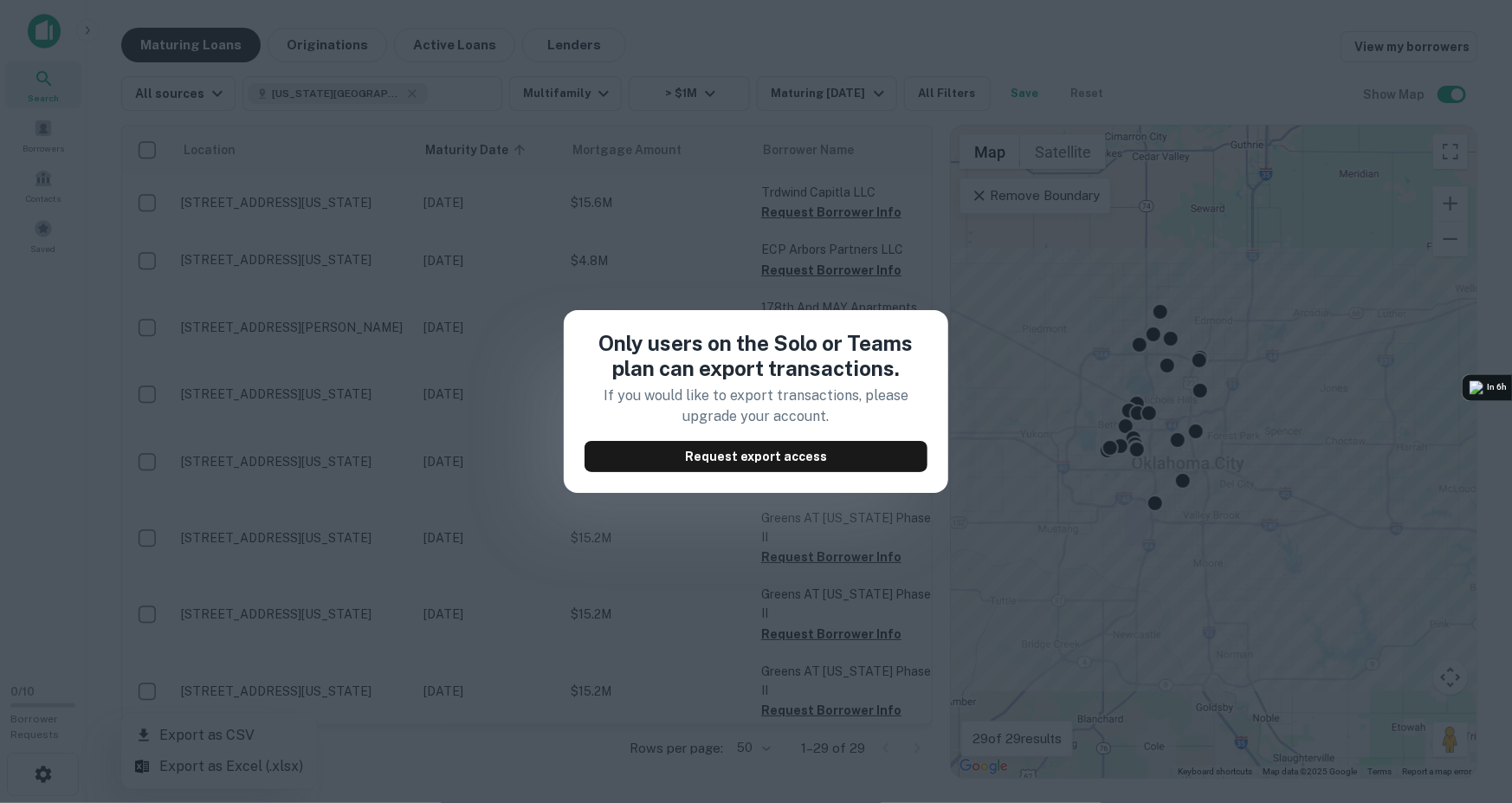
click at [692, 515] on div "Only users on the Solo or Teams plan can export transactions. If you would like…" at bounding box center [756, 402] width 1512 height 803
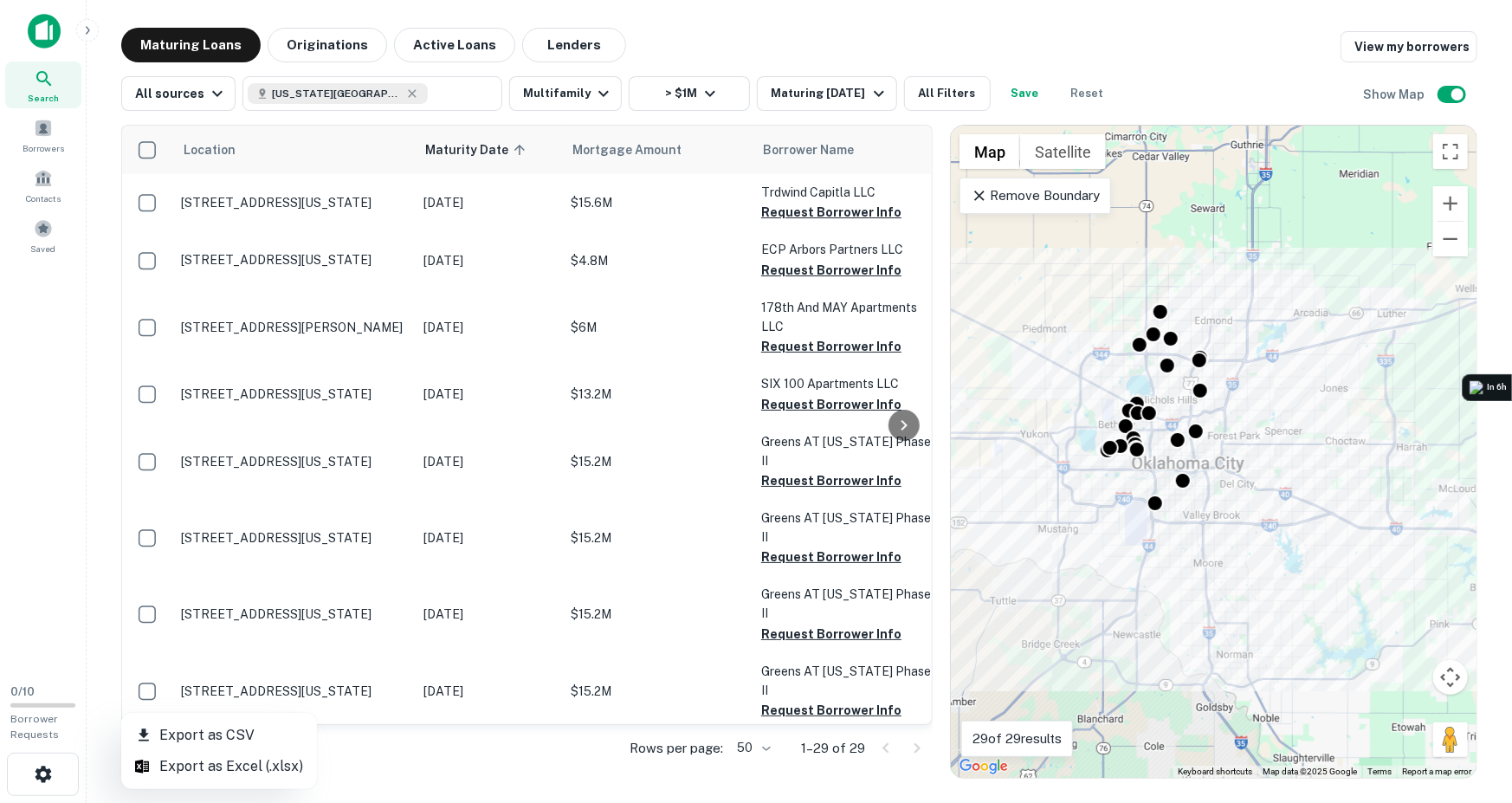
drag, startPoint x: 175, startPoint y: 191, endPoint x: 347, endPoint y: 312, distance: 210.3
click at [347, 312] on div at bounding box center [756, 402] width 1512 height 803
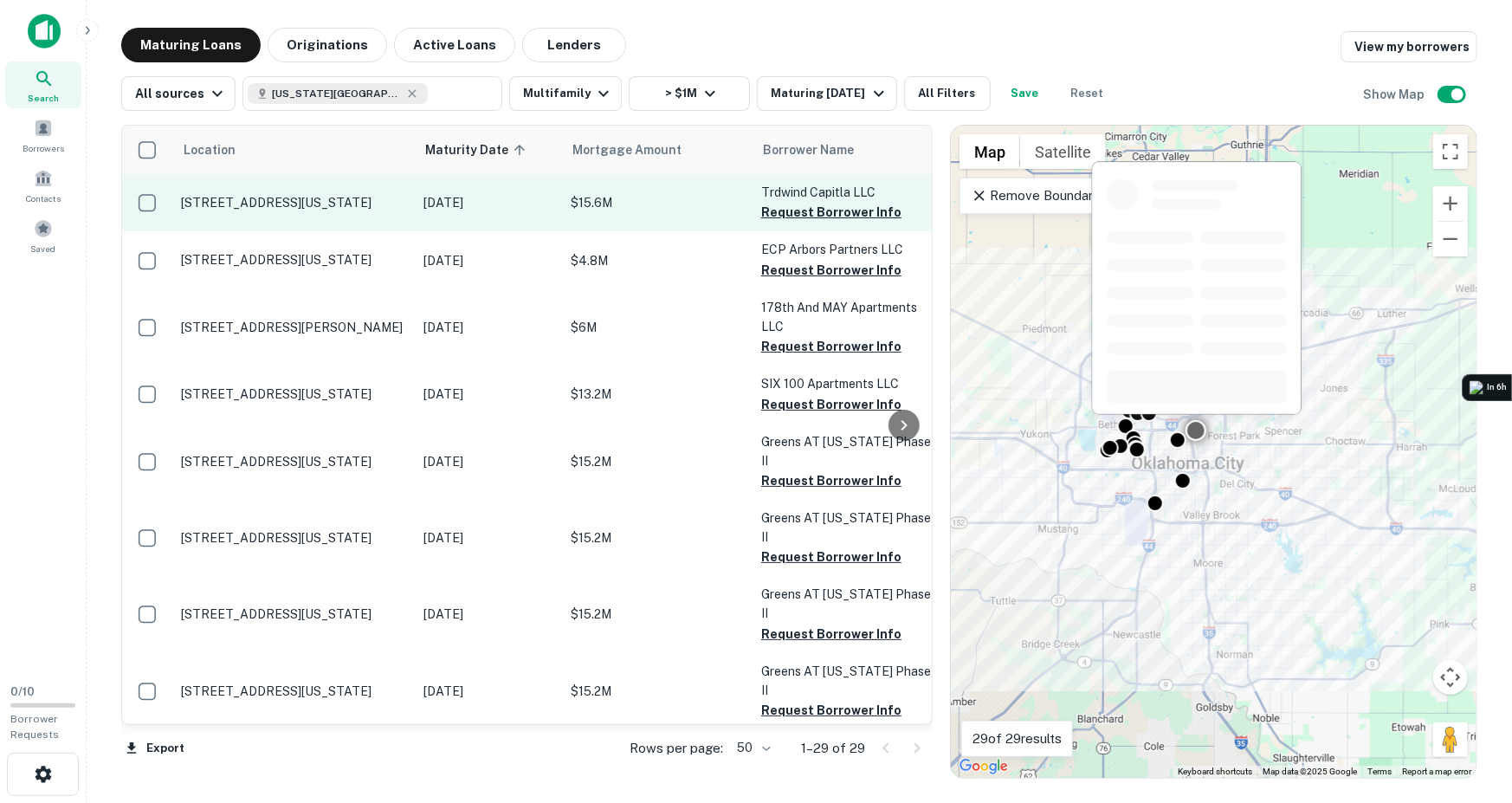
click at [208, 223] on td "[STREET_ADDRESS][US_STATE]" at bounding box center [293, 202] width 243 height 57
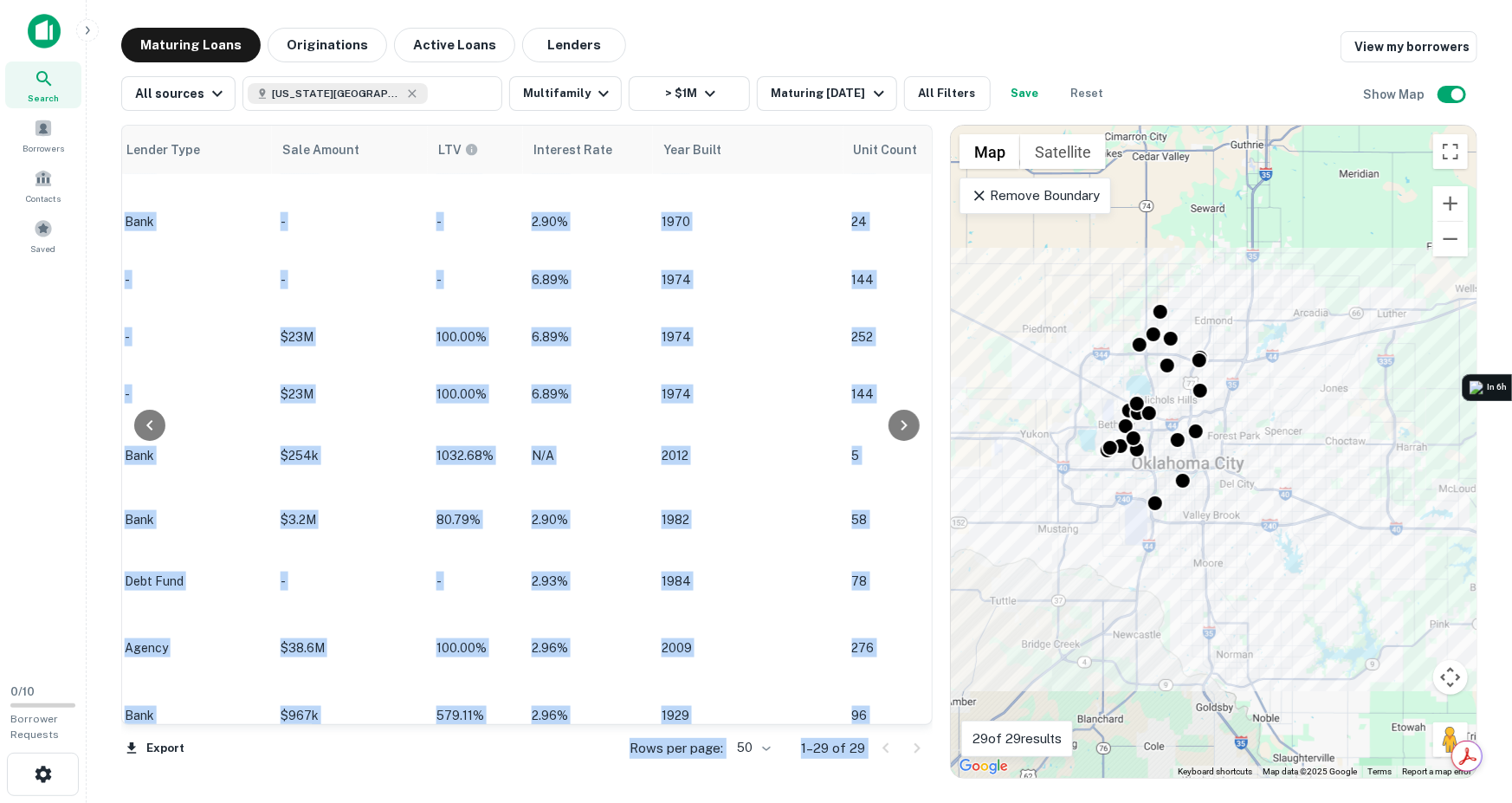
scroll to position [1244, 1509]
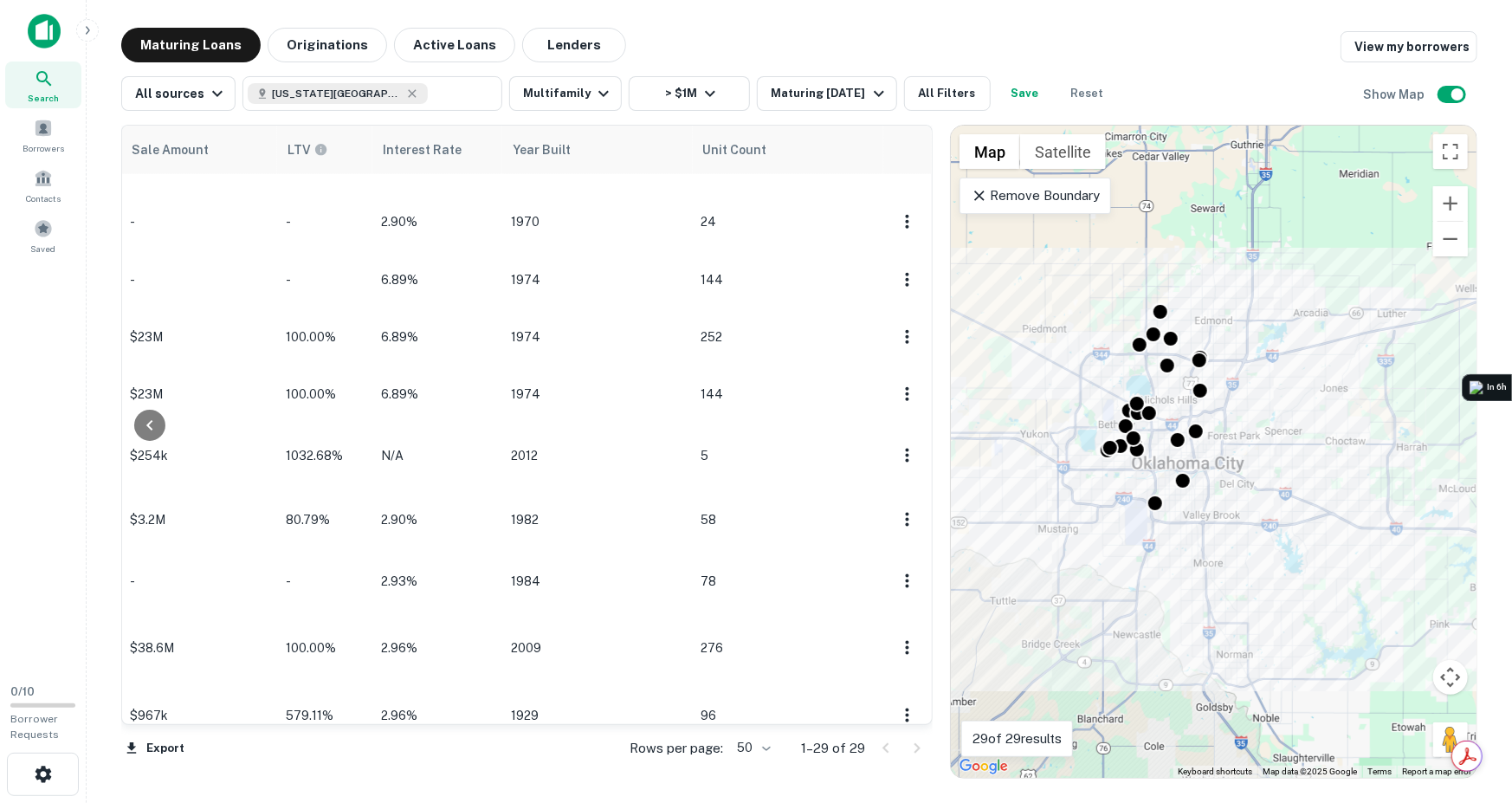
drag, startPoint x: 134, startPoint y: 118, endPoint x: 886, endPoint y: 712, distance: 958.3
click at [886, 712] on div "Location Maturity Date sorted ascending Mortgage Amount Borrower Name Lender Pu…" at bounding box center [799, 445] width 1357 height 668
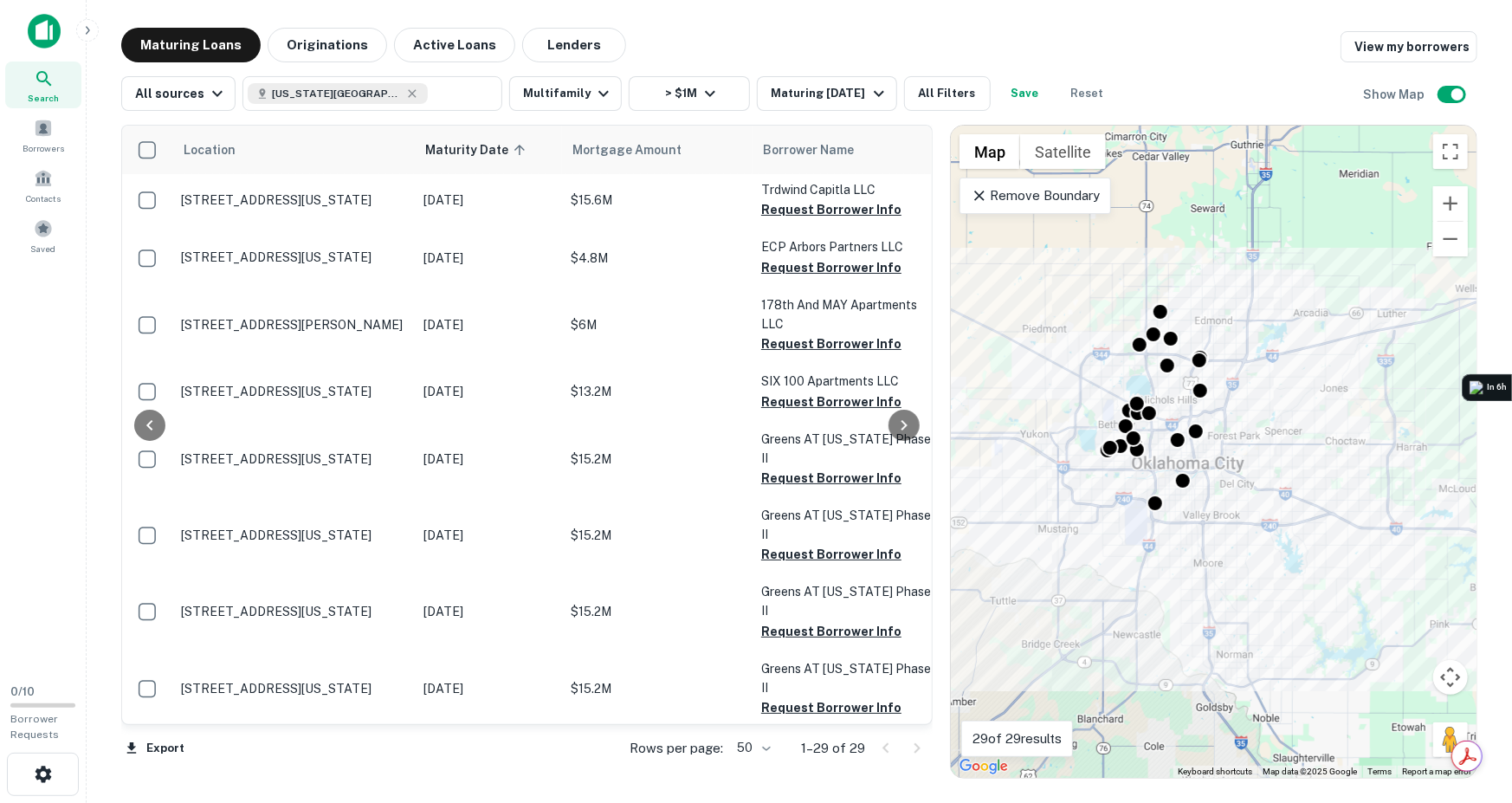
scroll to position [3, 697]
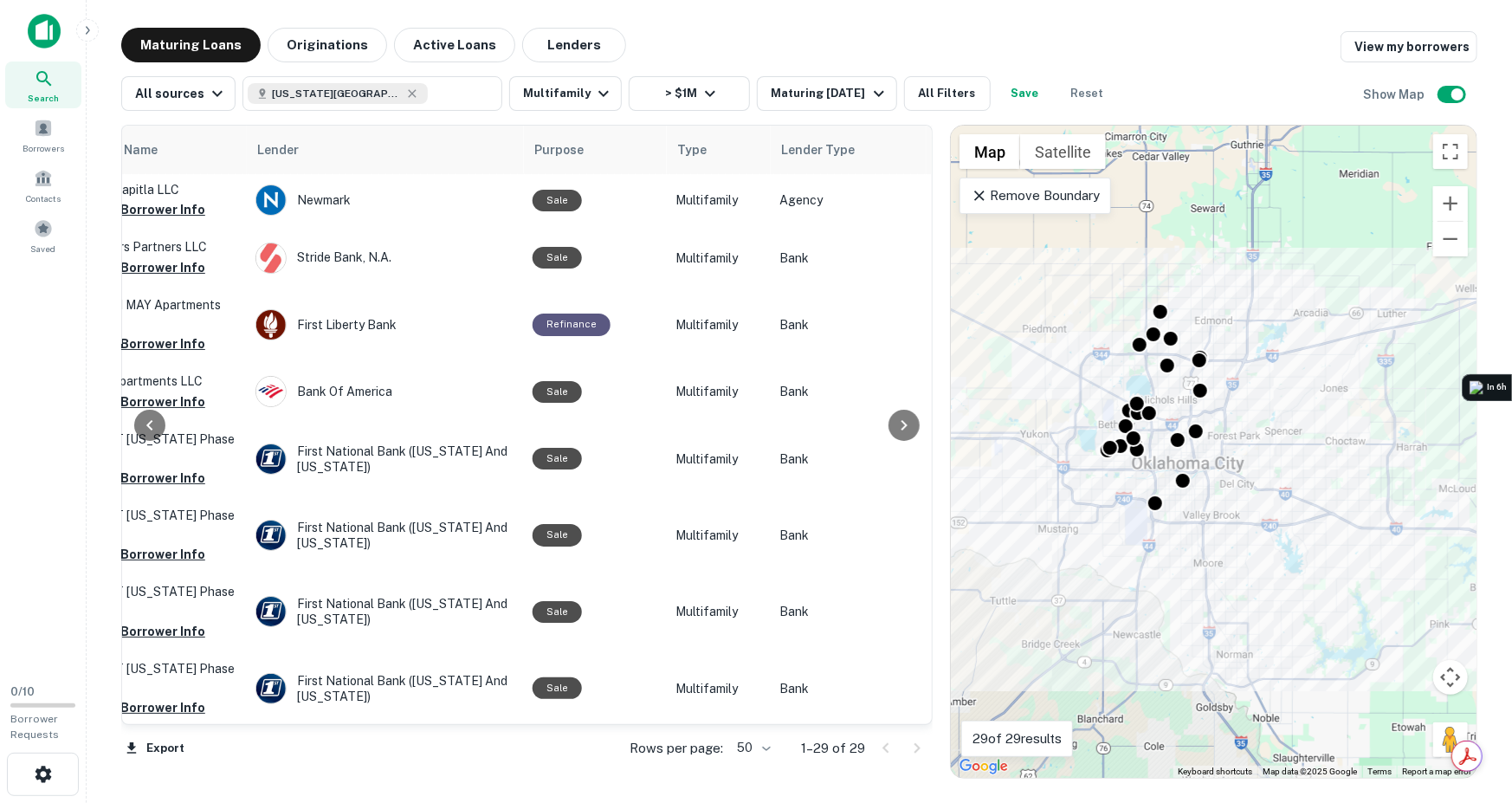
click at [662, 725] on div "Rows per page: 50 ** 1–29 of 29" at bounding box center [771, 748] width 324 height 47
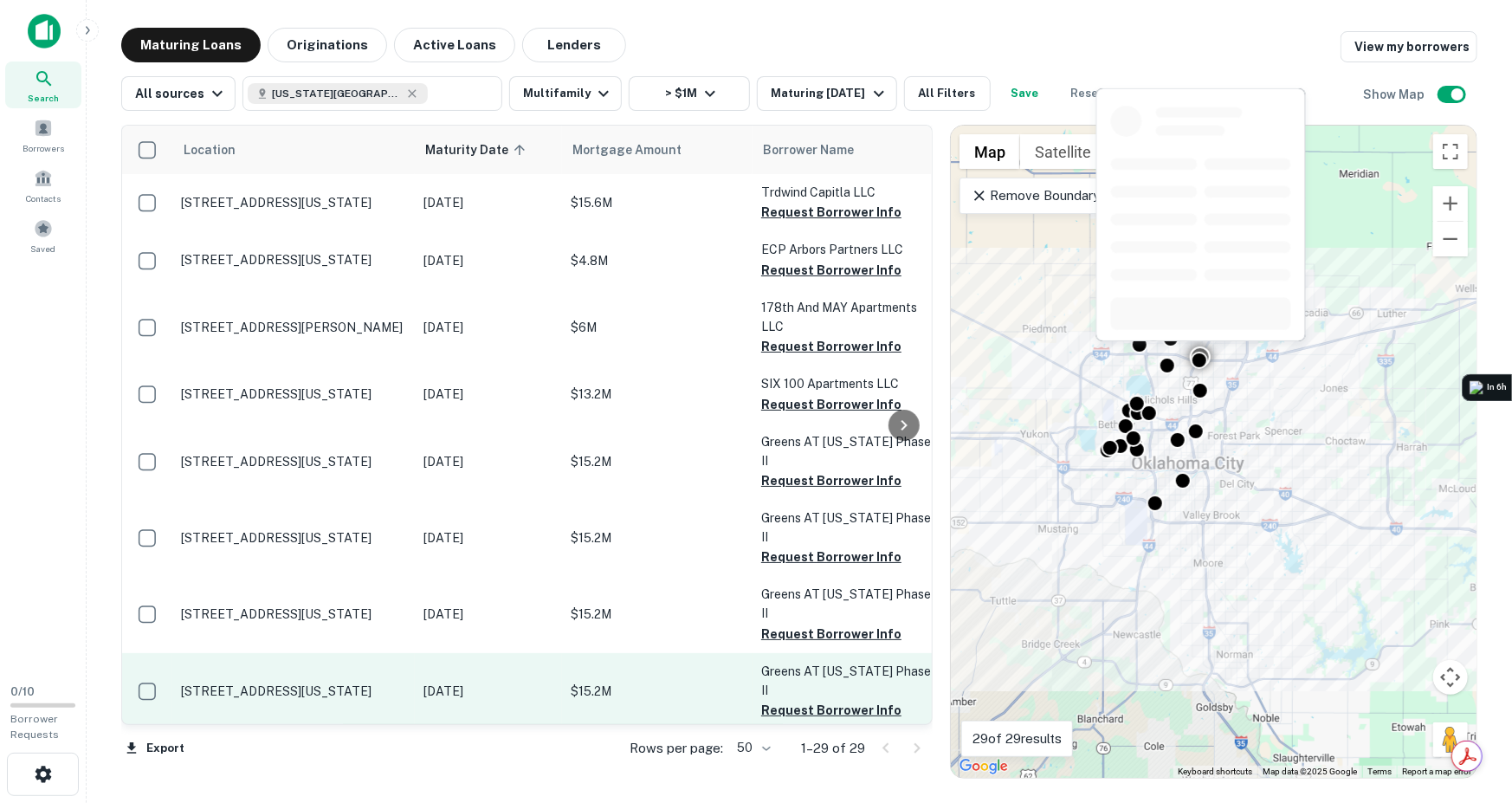
scroll to position [0, 0]
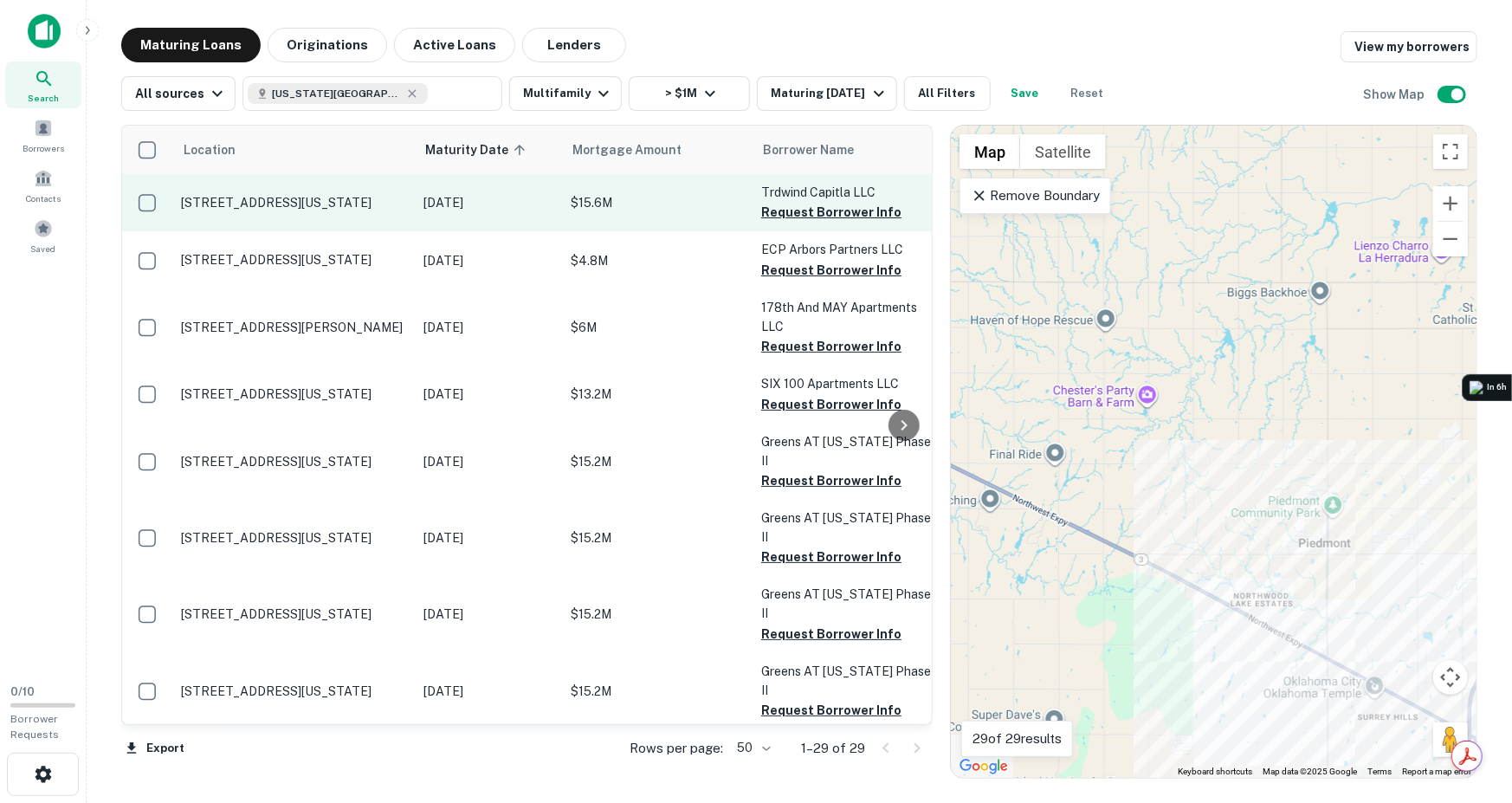
drag, startPoint x: 147, startPoint y: 116, endPoint x: 198, endPoint y: 178, distance: 80.3
click at [234, 172] on div "Location Maturity Date sorted ascending Mortgage Amount Borrower Name Lender Pu…" at bounding box center [799, 445] width 1357 height 668
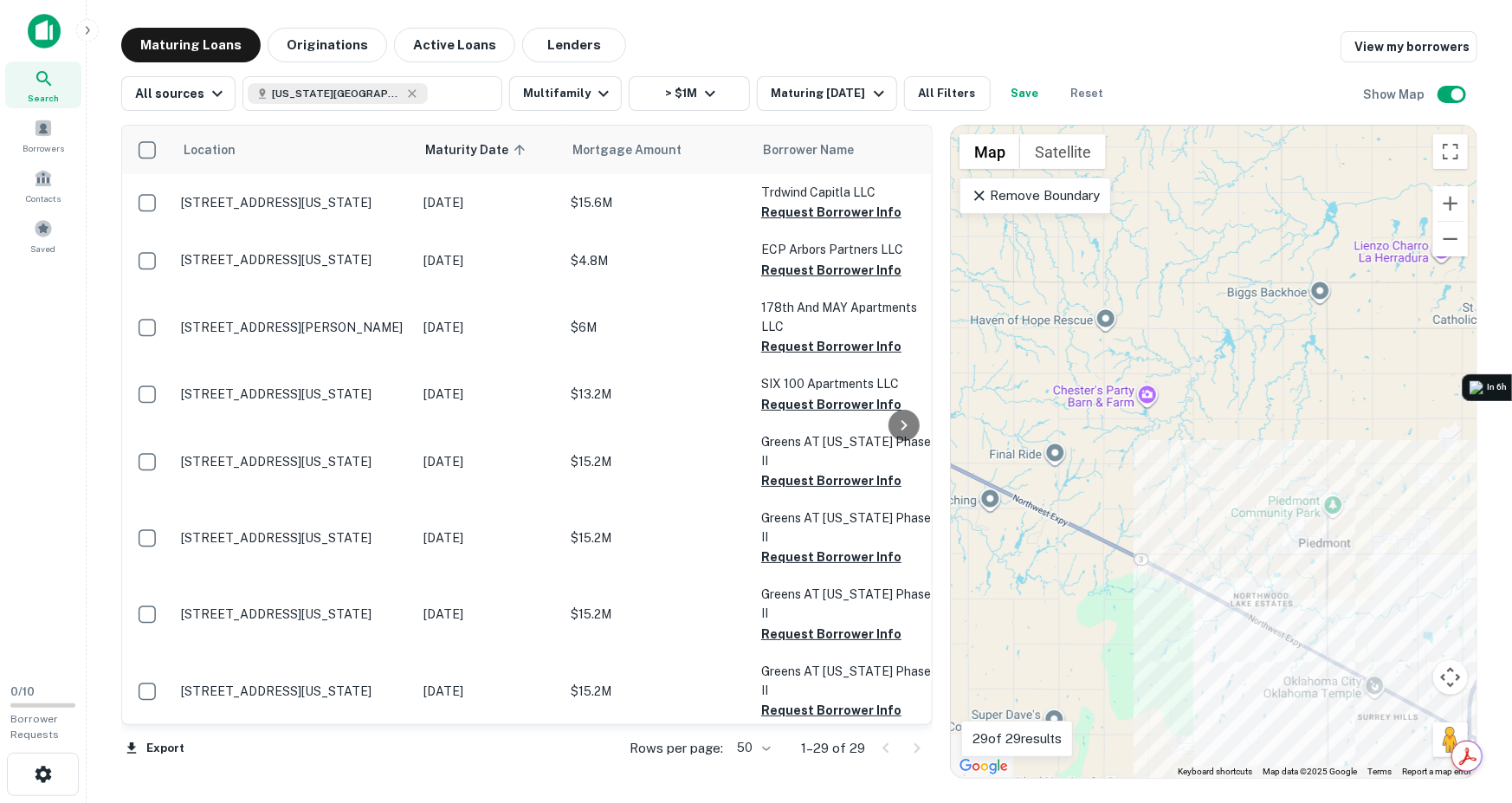
drag, startPoint x: 116, startPoint y: 115, endPoint x: 95, endPoint y: 174, distance: 62.6
click at [95, 174] on main "Maturing Loans Originations Active Loans Lenders View my borrowers All sources …" at bounding box center [800, 402] width 1426 height 803
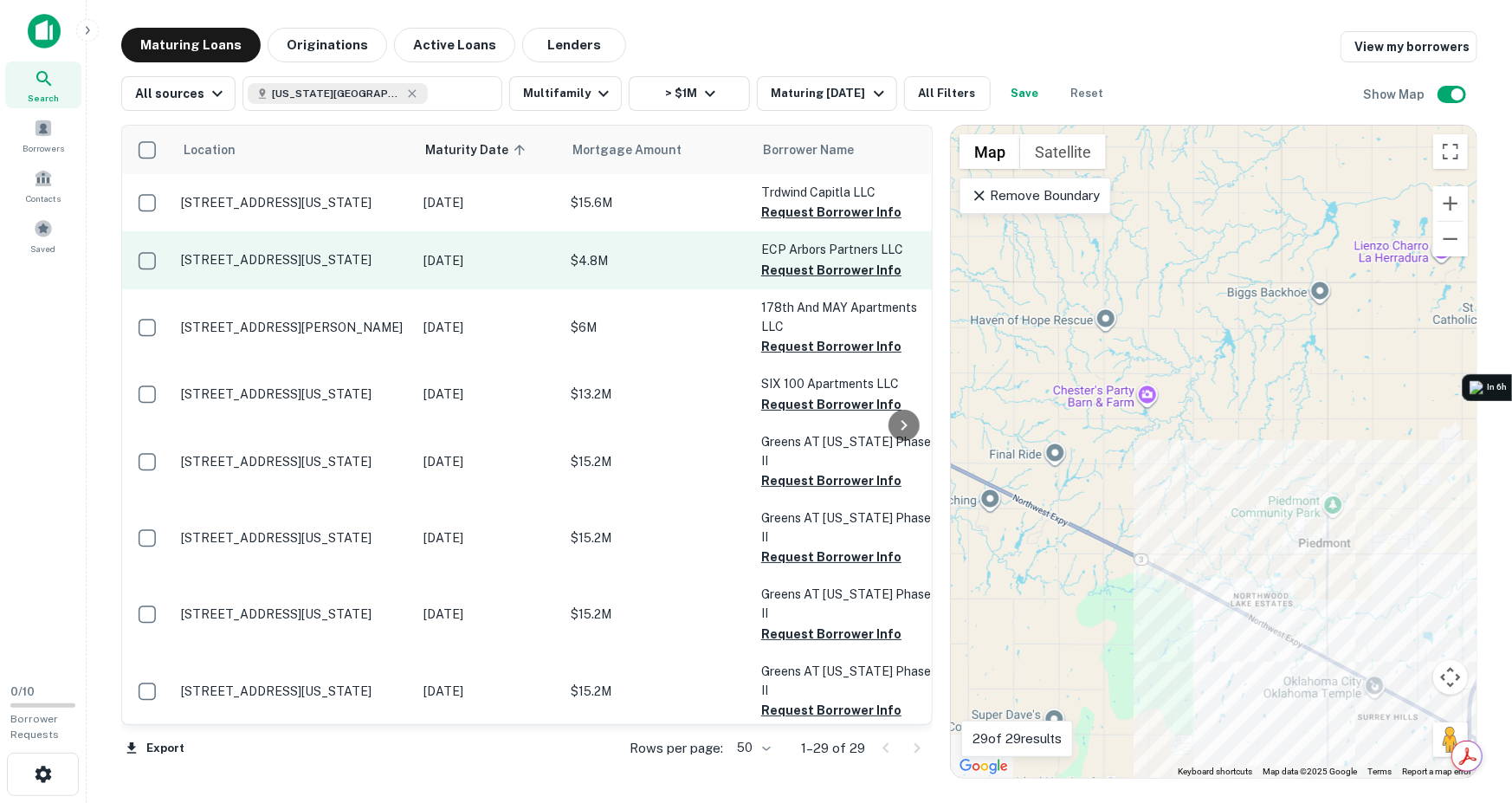
click at [274, 254] on p "[STREET_ADDRESS][US_STATE]" at bounding box center [293, 259] width 225 height 15
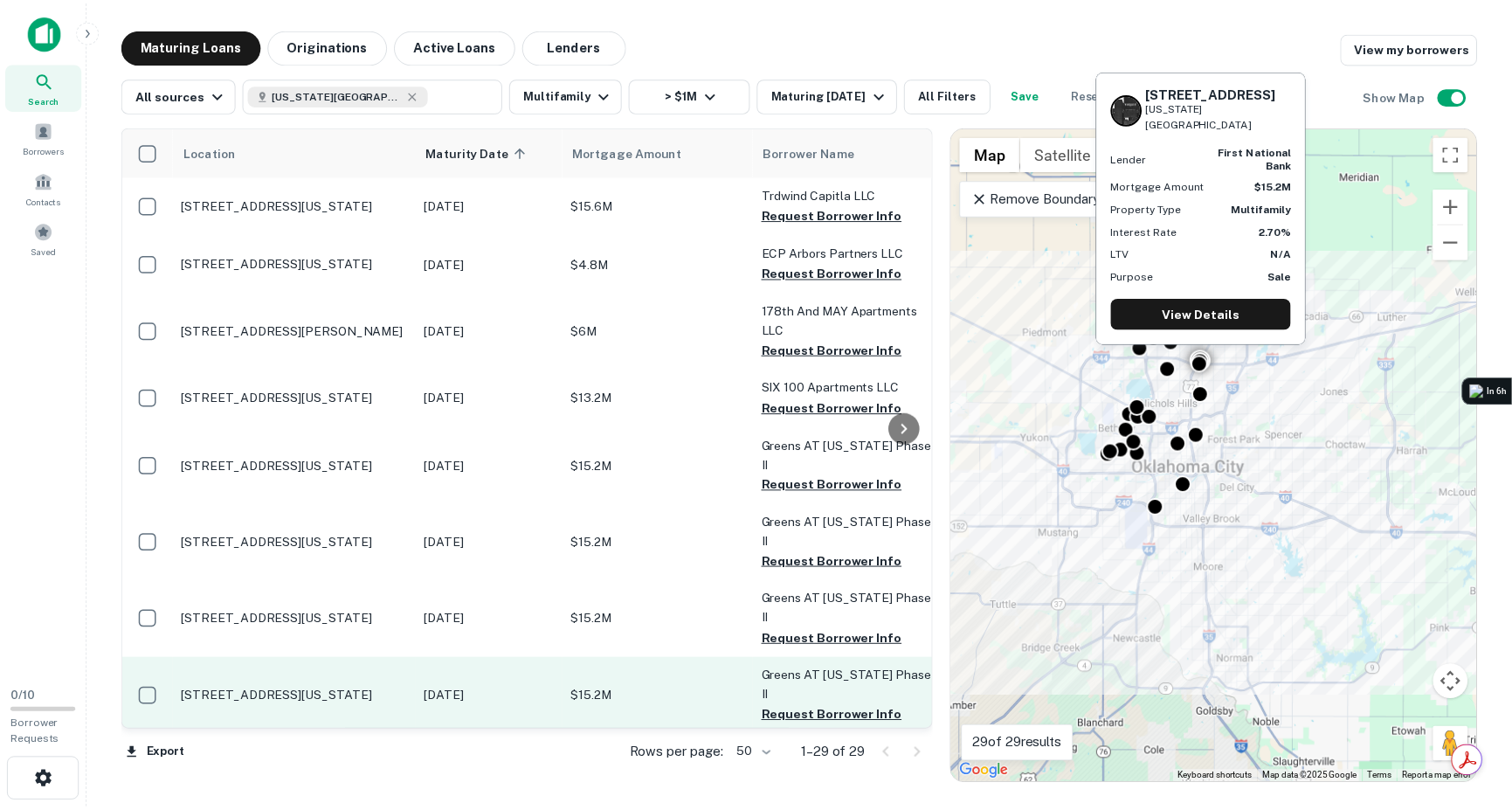
scroll to position [349, 0]
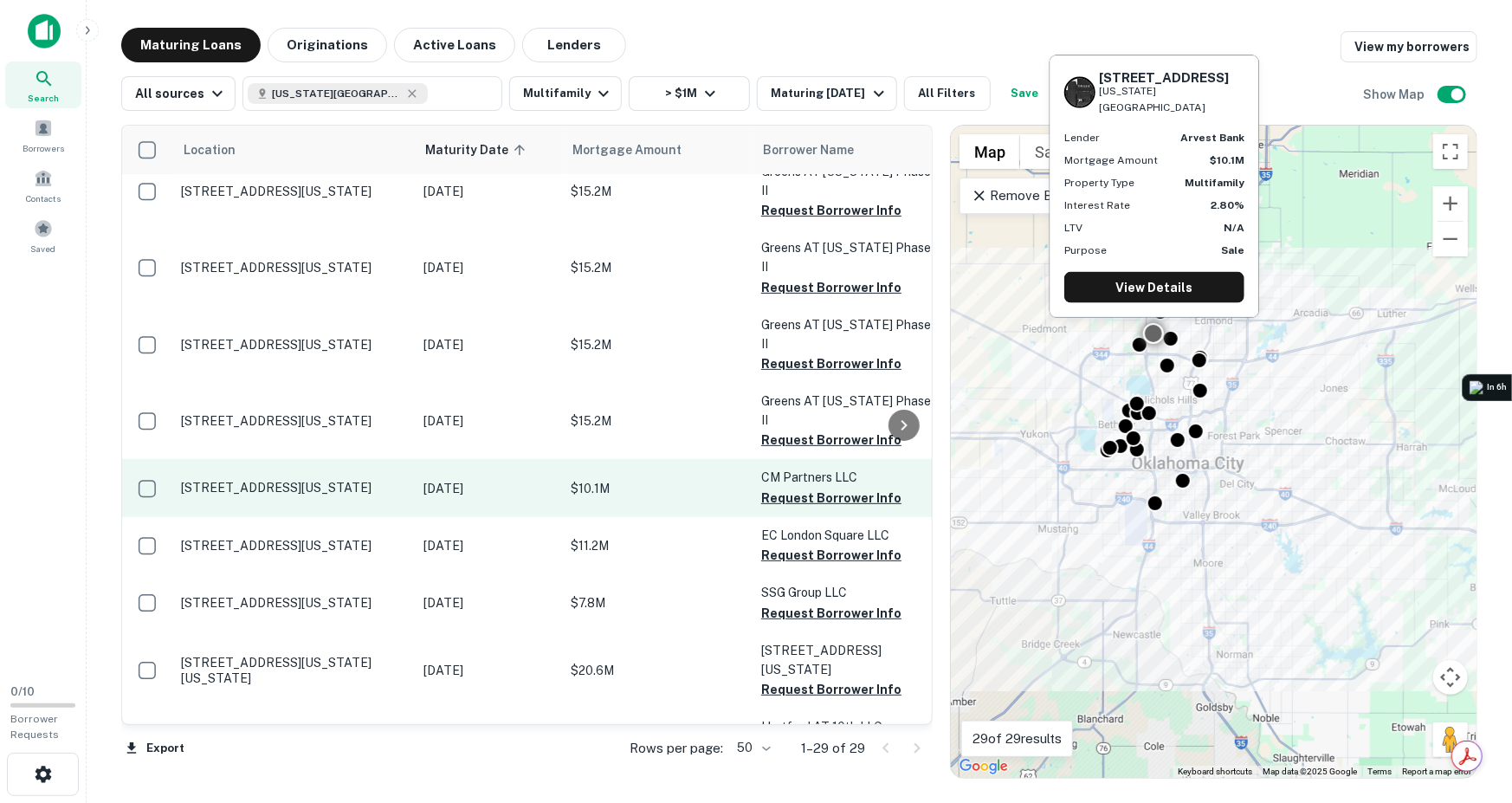
click at [233, 480] on p "[STREET_ADDRESS][US_STATE]" at bounding box center [293, 487] width 225 height 15
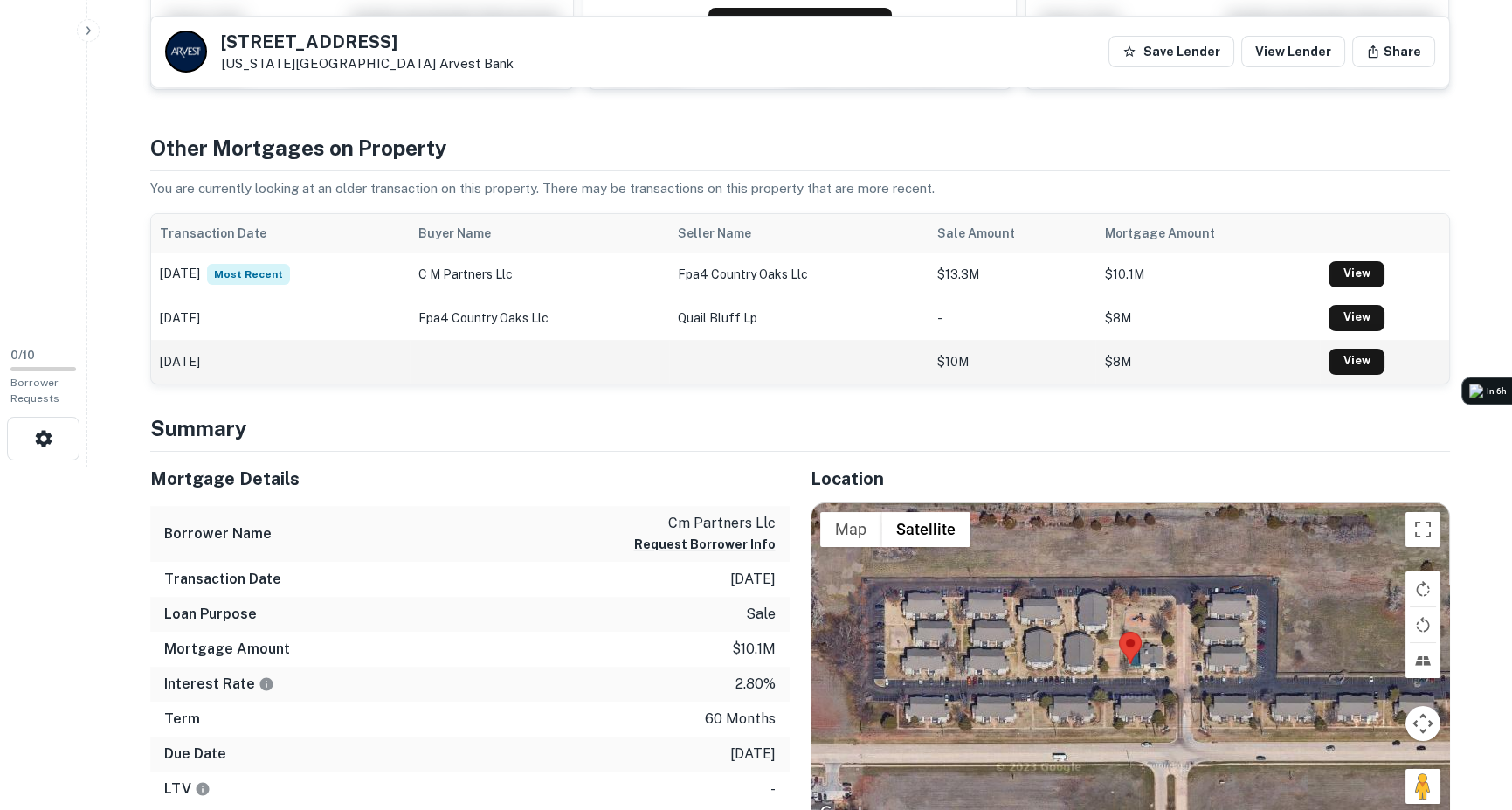
scroll to position [343, 0]
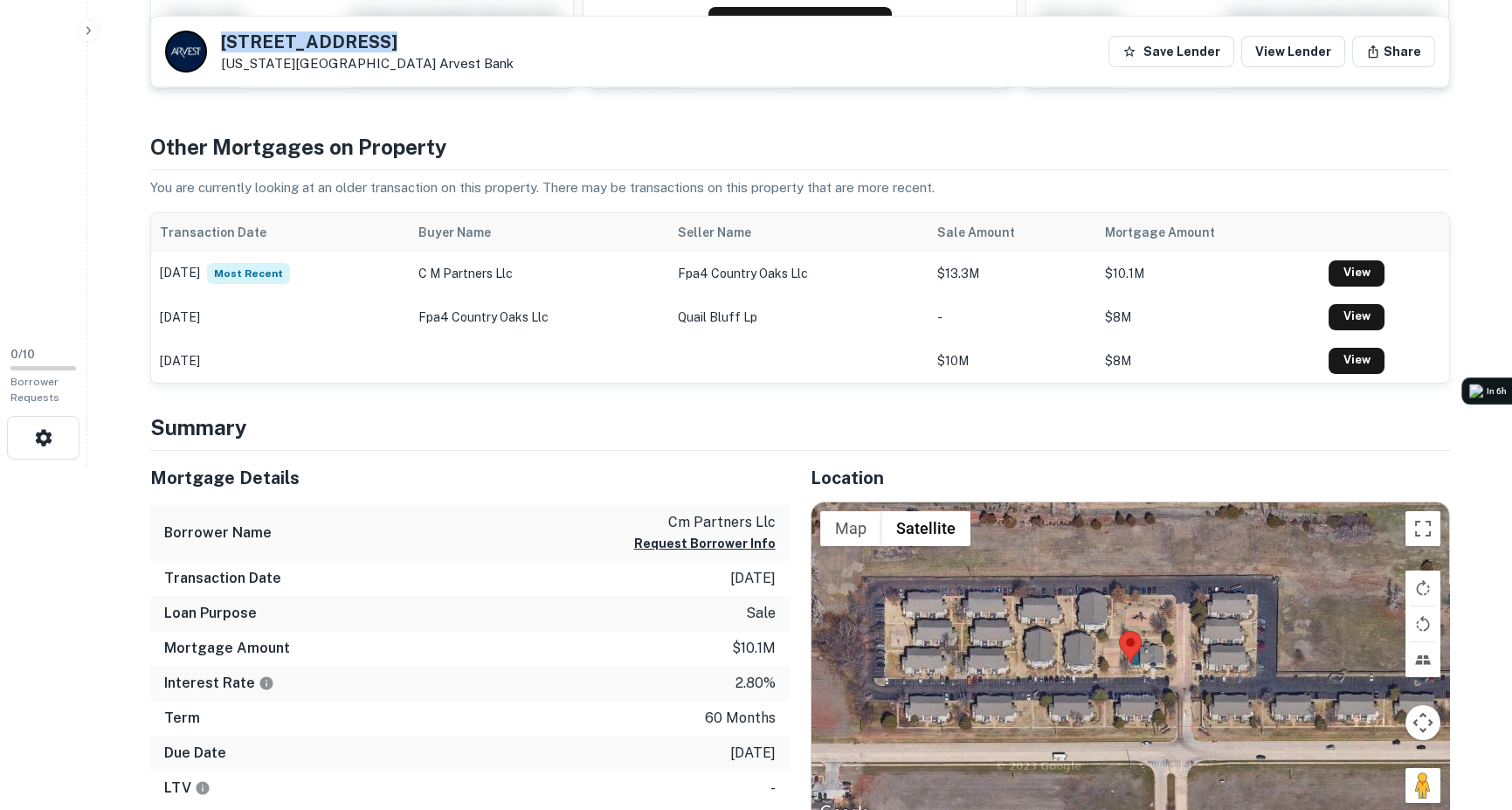
drag, startPoint x: 221, startPoint y: 37, endPoint x: 384, endPoint y: 27, distance: 163.3
click at [384, 27] on div "[STREET_ADDRESS][GEOGRAPHIC_DATA][US_STATE] Save Lender View Lender Share" at bounding box center [800, 51] width 1298 height 70
copy h5 "[STREET_ADDRESS]"
